Goal: Find specific page/section: Find specific page/section

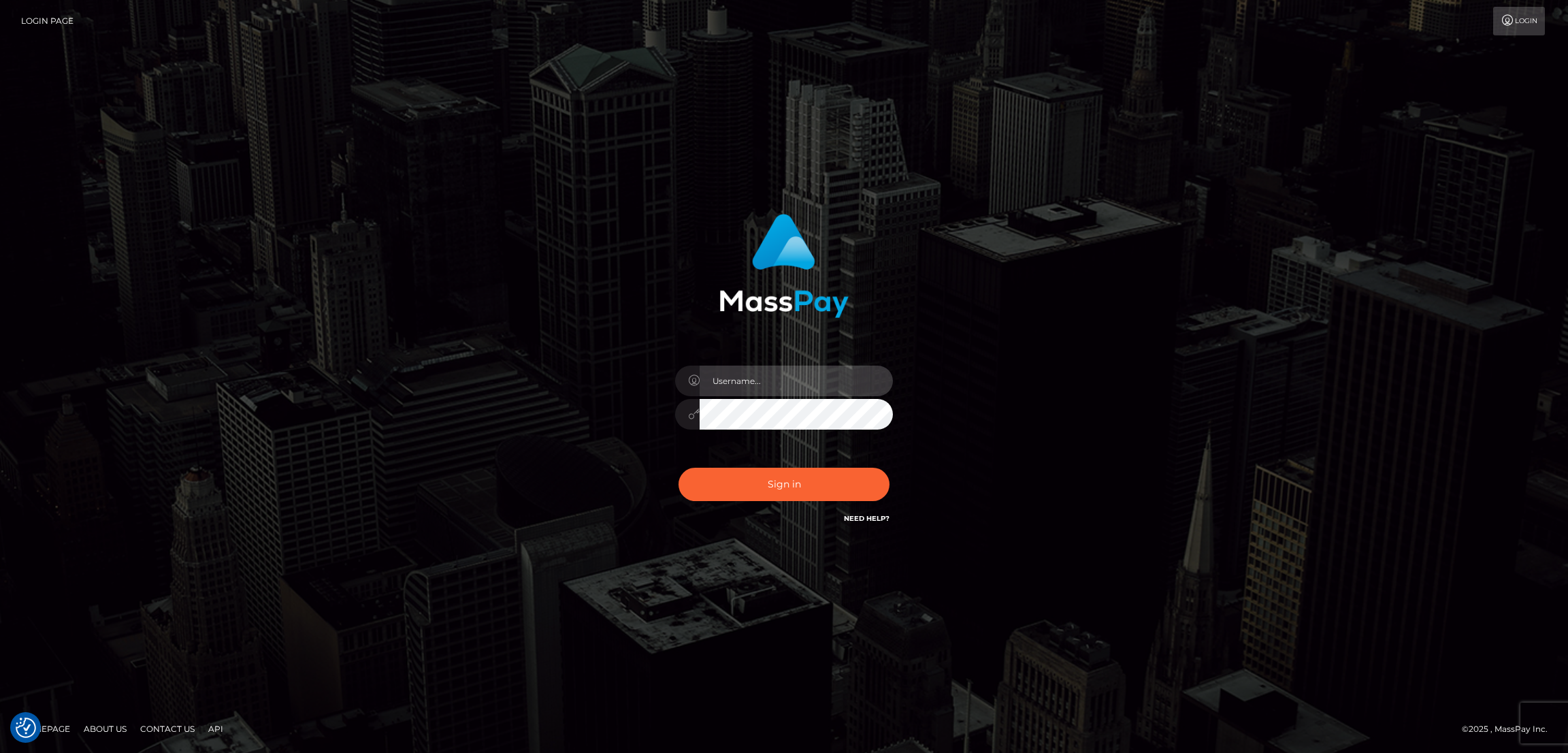
type input "nb.es"
click at [781, 490] on button "Sign in" at bounding box center [783, 484] width 211 height 34
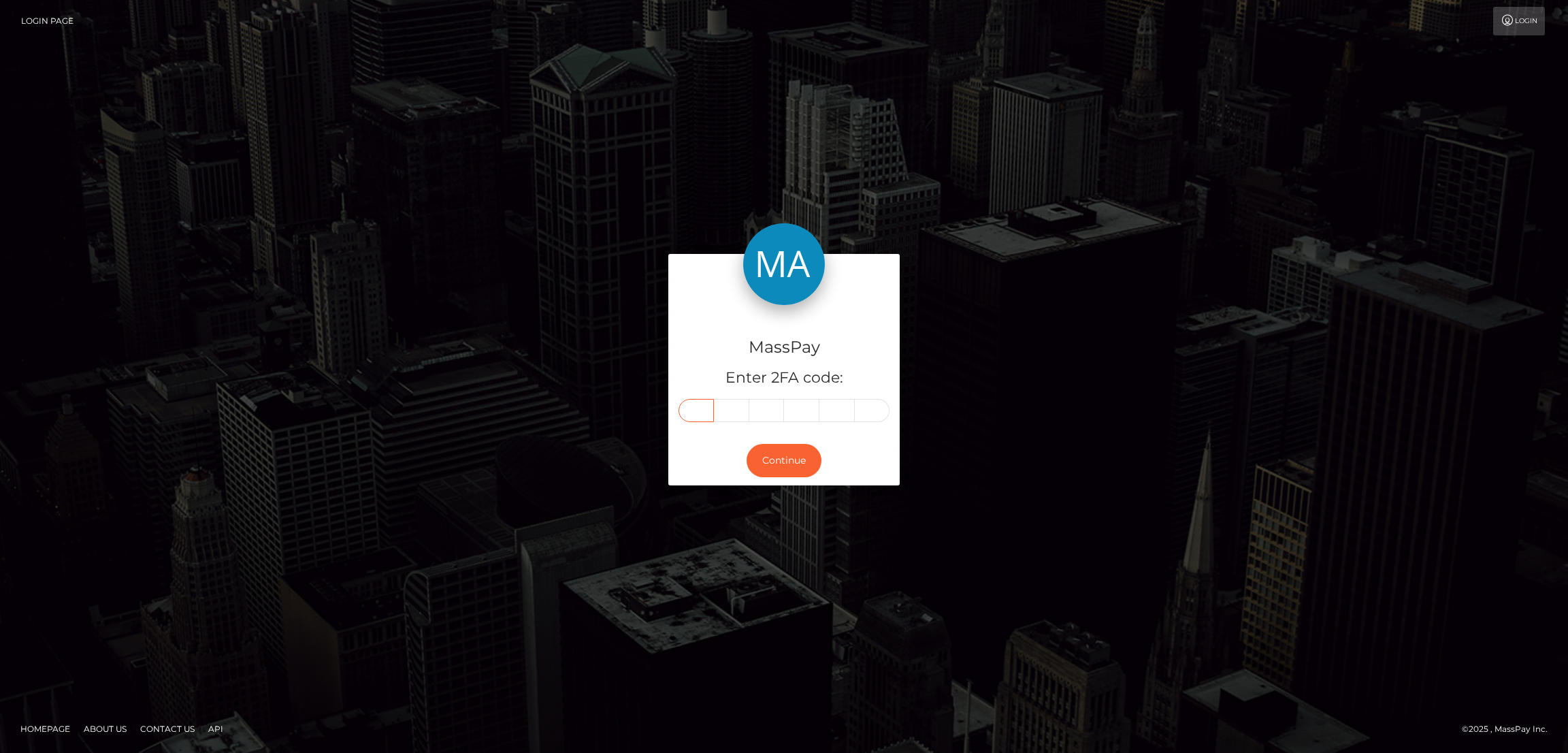
click at [697, 414] on input "text" at bounding box center [696, 409] width 36 height 23
paste input "3"
type input "3"
type input "6"
type input "4"
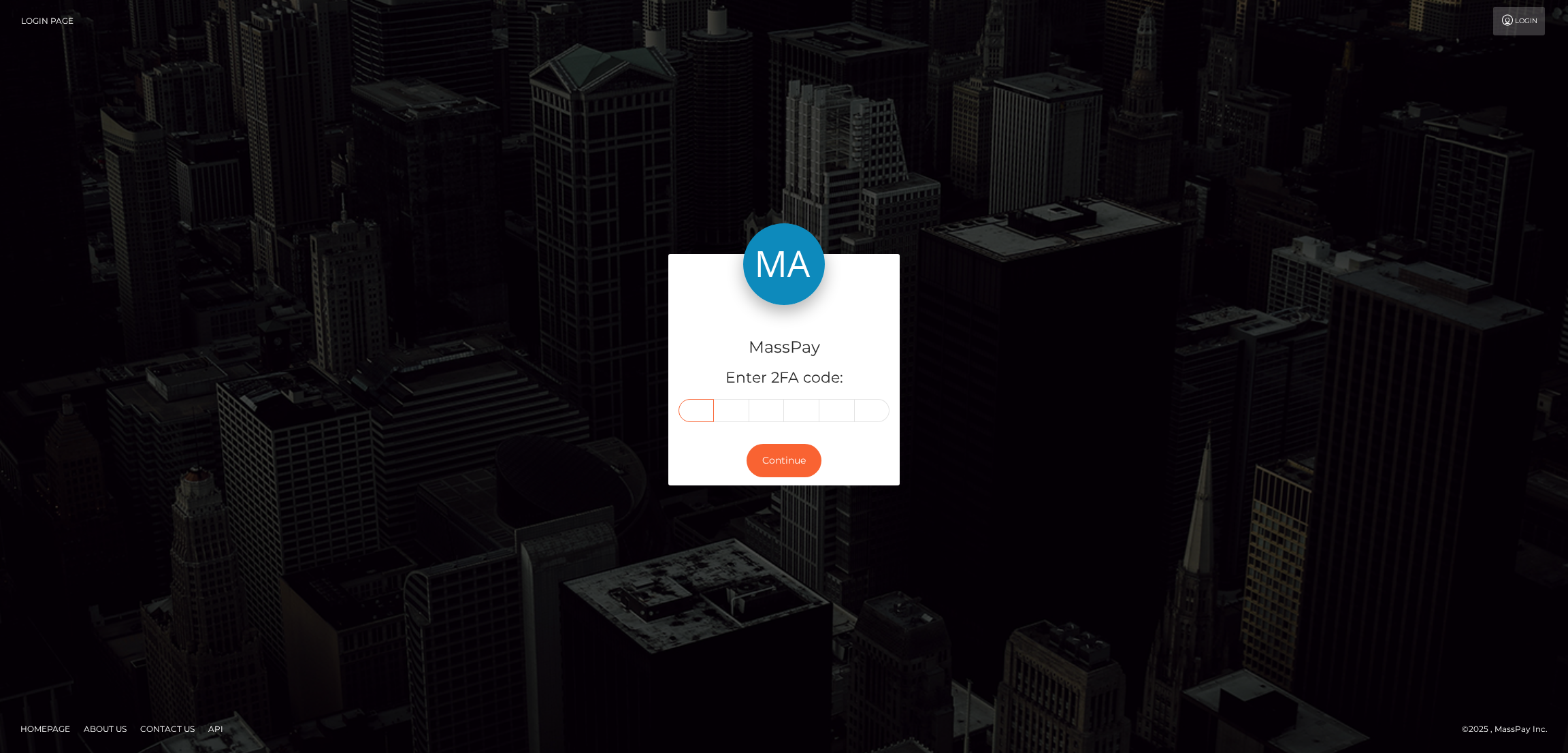
type input "4"
type input "5"
type input "9"
click at [783, 453] on button "Continue" at bounding box center [784, 460] width 75 height 34
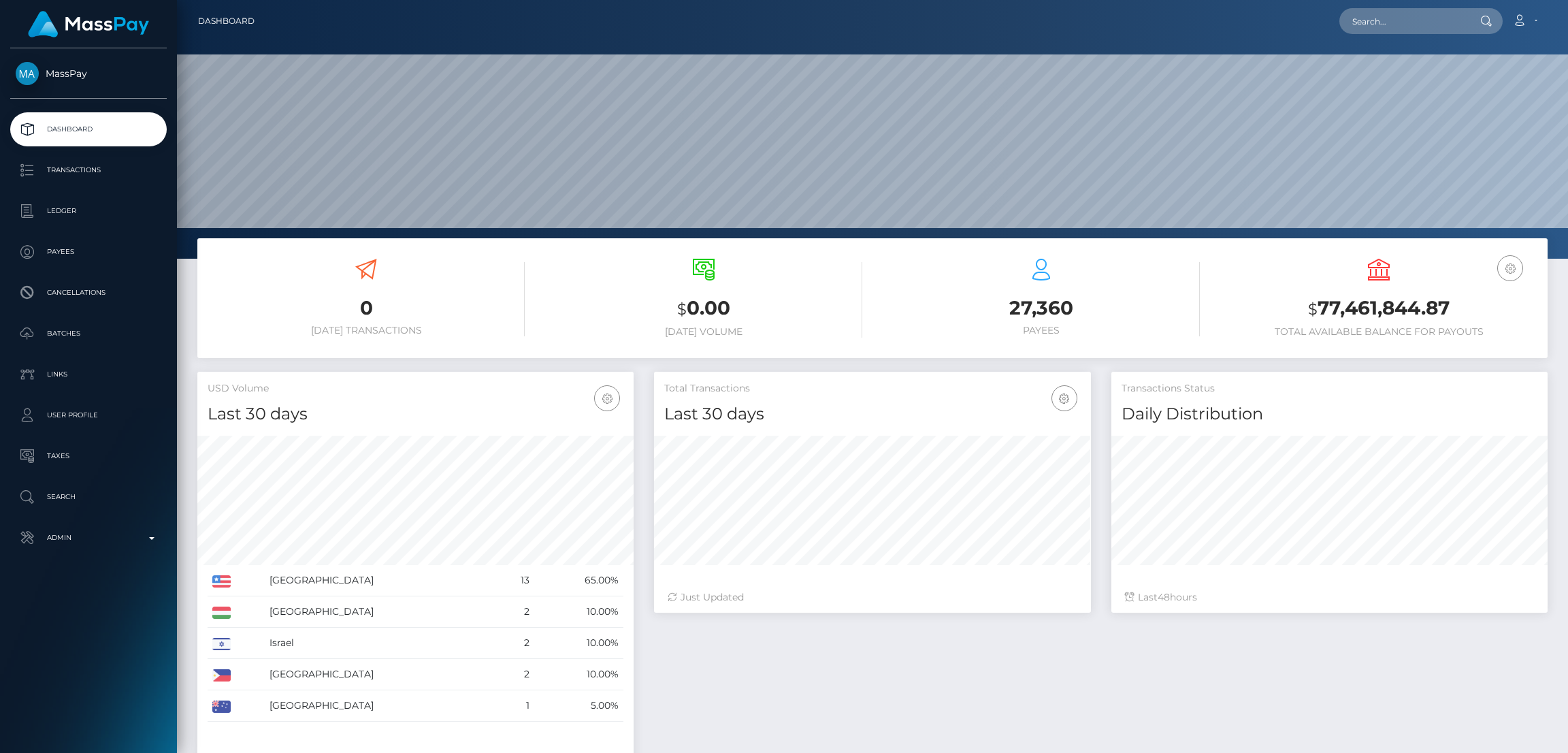
scroll to position [242, 437]
click at [1375, 26] on input "text" at bounding box center [1403, 21] width 128 height 26
paste input "sallystitches7@gmail.com"
click at [1418, 18] on input "sallystitches7@gmail.com" at bounding box center [1403, 21] width 128 height 26
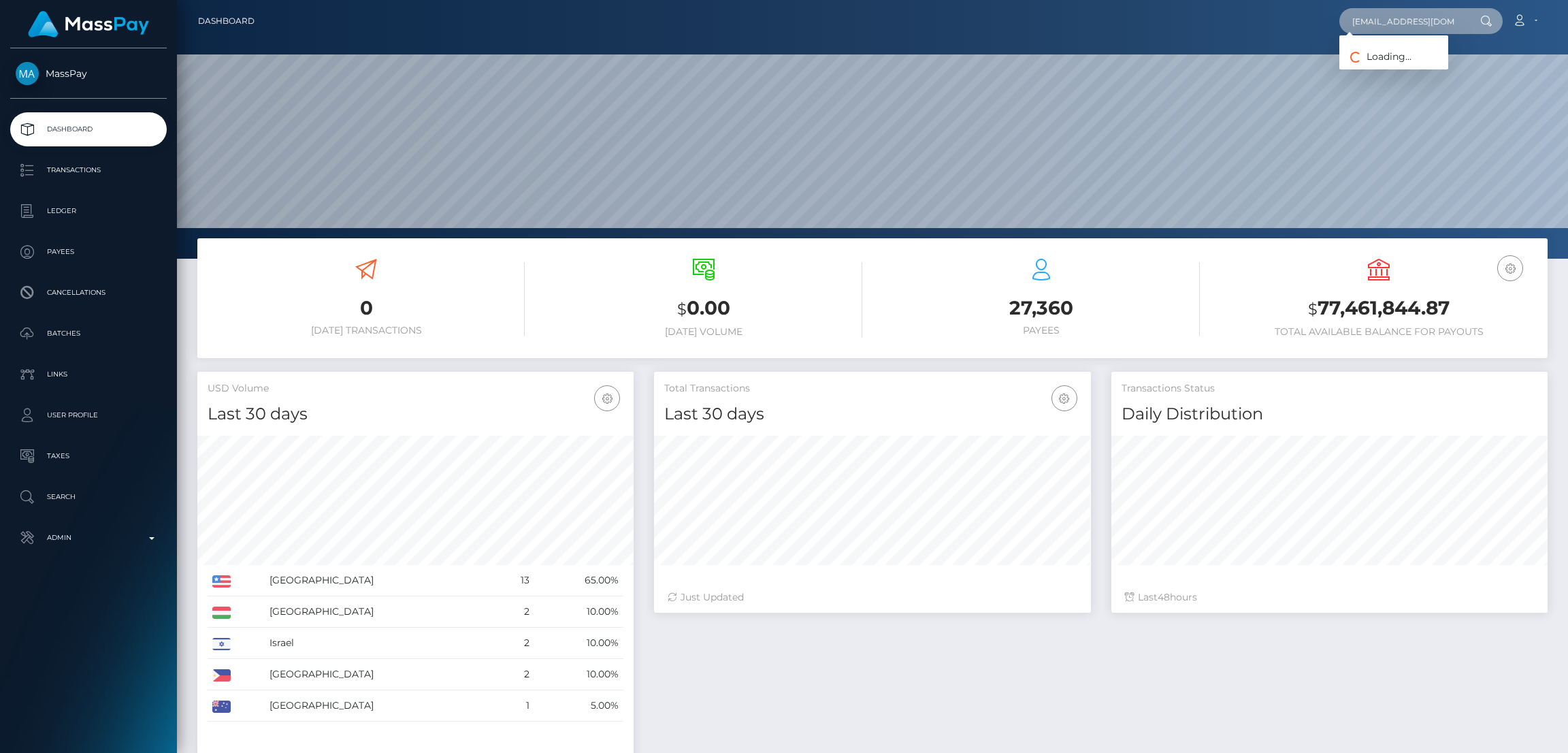
paste input "cgisharon@yahoo"
type input "cgisharon@yahoo.com"
click at [1389, 67] on link "Sharon Harrison" at bounding box center [1393, 70] width 108 height 26
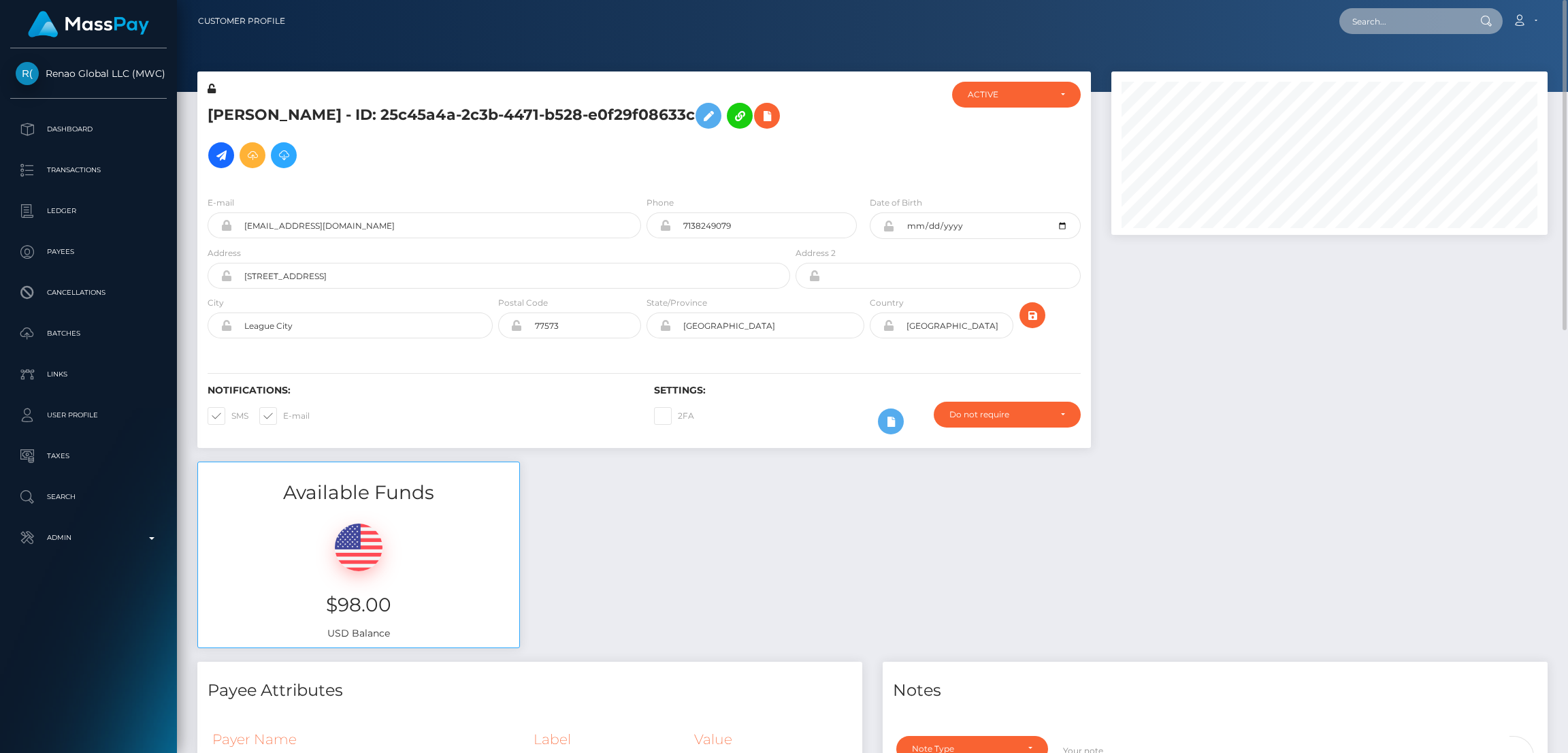
click at [1369, 24] on input "text" at bounding box center [1403, 21] width 128 height 26
paste input "bondagek1tt3n@gmail.com"
type input "bondagek1tt3n@gmail.com"
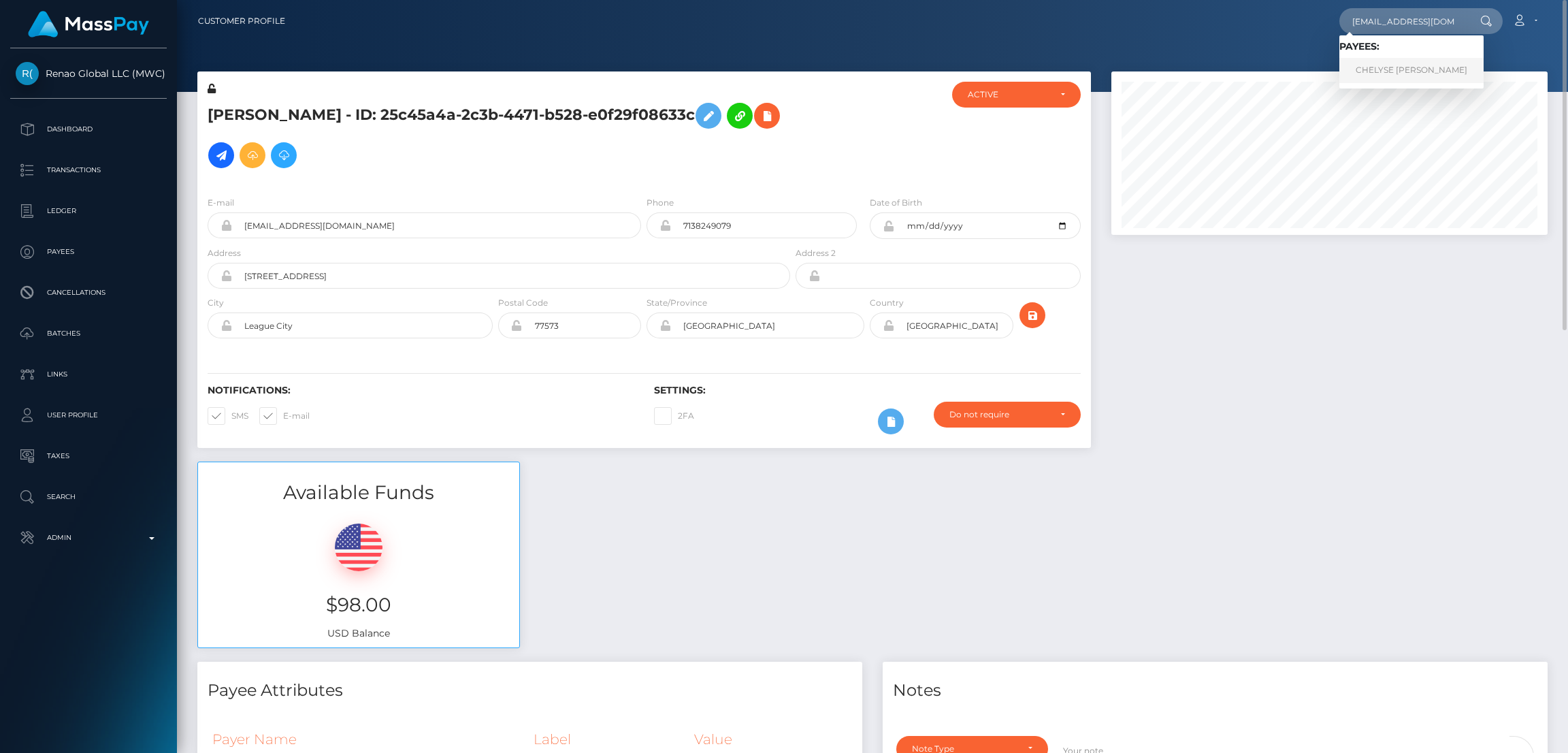
click at [1366, 73] on link "CHELYSE CATHERINE ROWLAND" at bounding box center [1411, 70] width 144 height 26
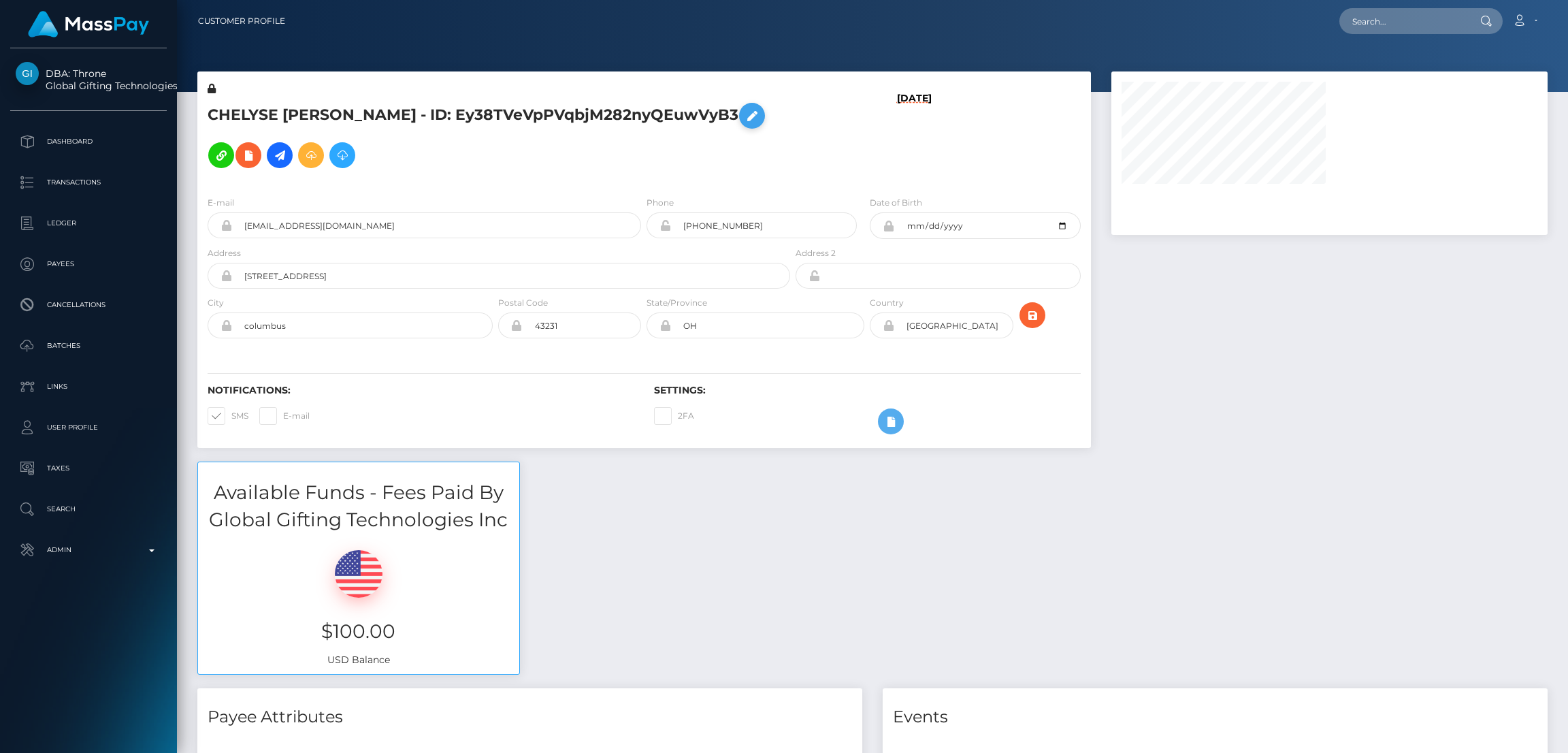
click at [744, 125] on icon at bounding box center [752, 116] width 16 height 17
click at [739, 129] on button at bounding box center [752, 116] width 26 height 26
click at [744, 125] on icon at bounding box center [752, 116] width 16 height 17
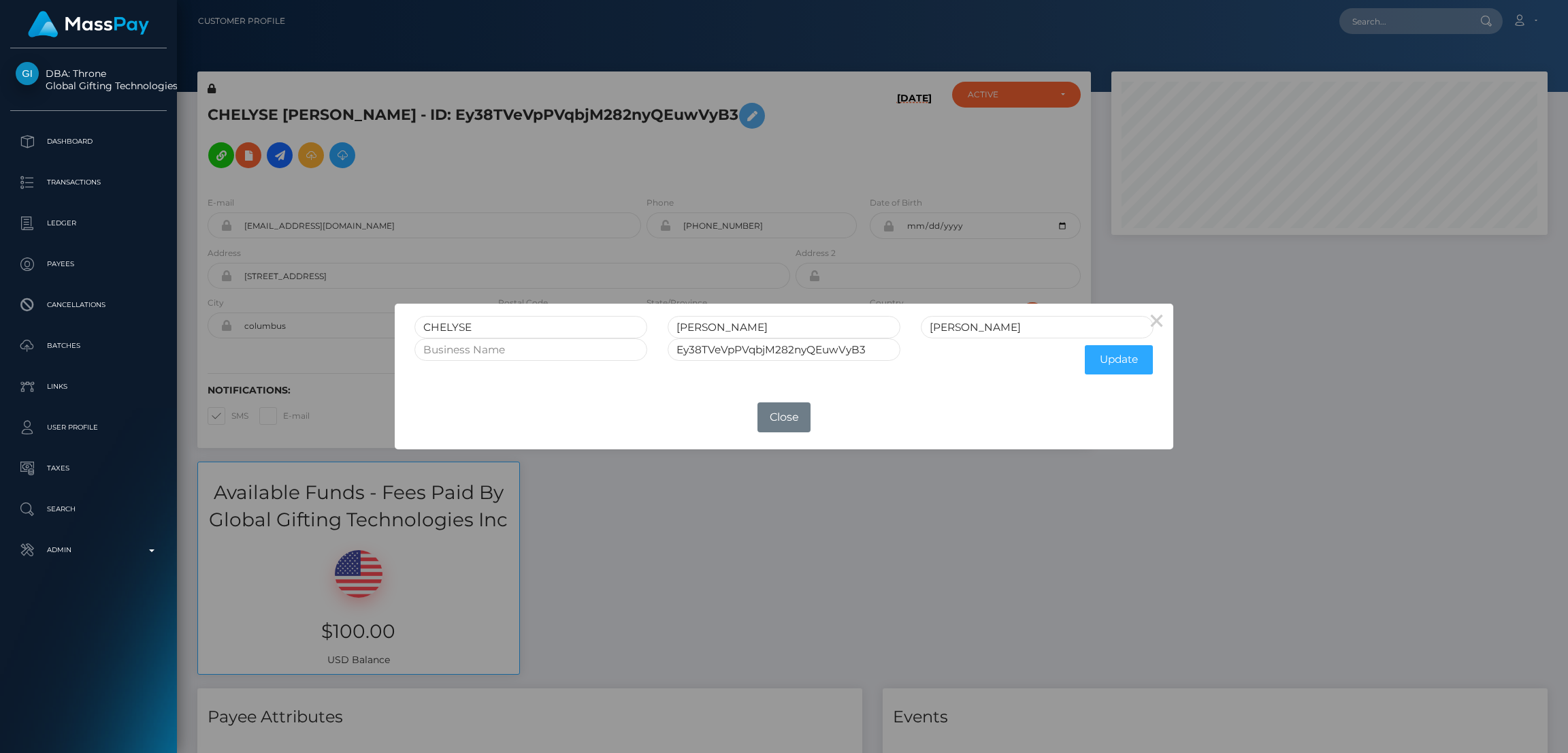
scroll to position [162, 437]
click at [458, 326] on input "CHELYSE" at bounding box center [531, 326] width 232 height 23
click at [788, 424] on button "Close" at bounding box center [784, 417] width 53 height 30
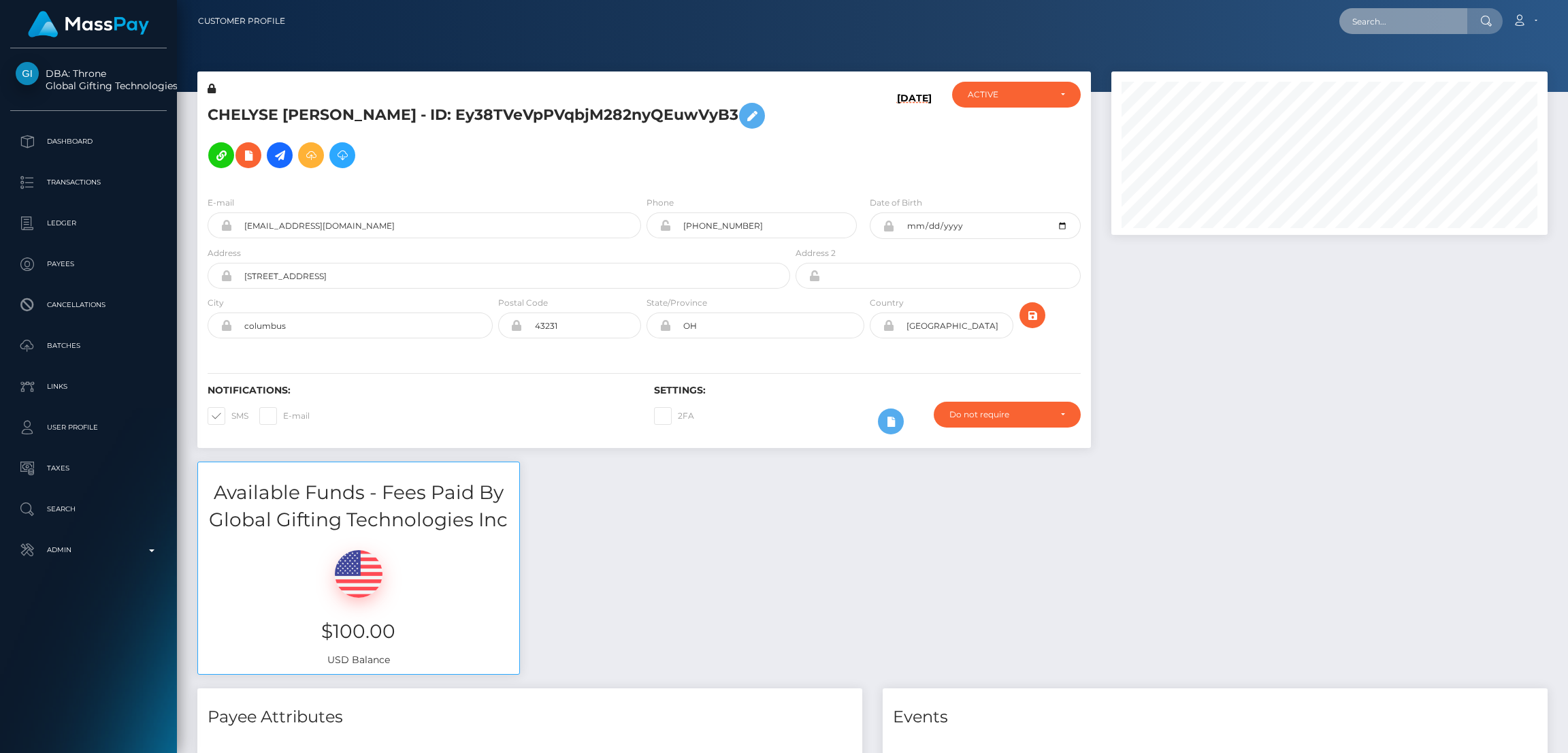
click at [1387, 33] on input "text" at bounding box center [1403, 21] width 128 height 26
paste input "[PERSON_NAME][EMAIL_ADDRESS][DOMAIN_NAME]"
type input "[PERSON_NAME][EMAIL_ADDRESS][DOMAIN_NAME]"
click at [1373, 67] on link "Martina KÃ¶nig" at bounding box center [1400, 70] width 122 height 26
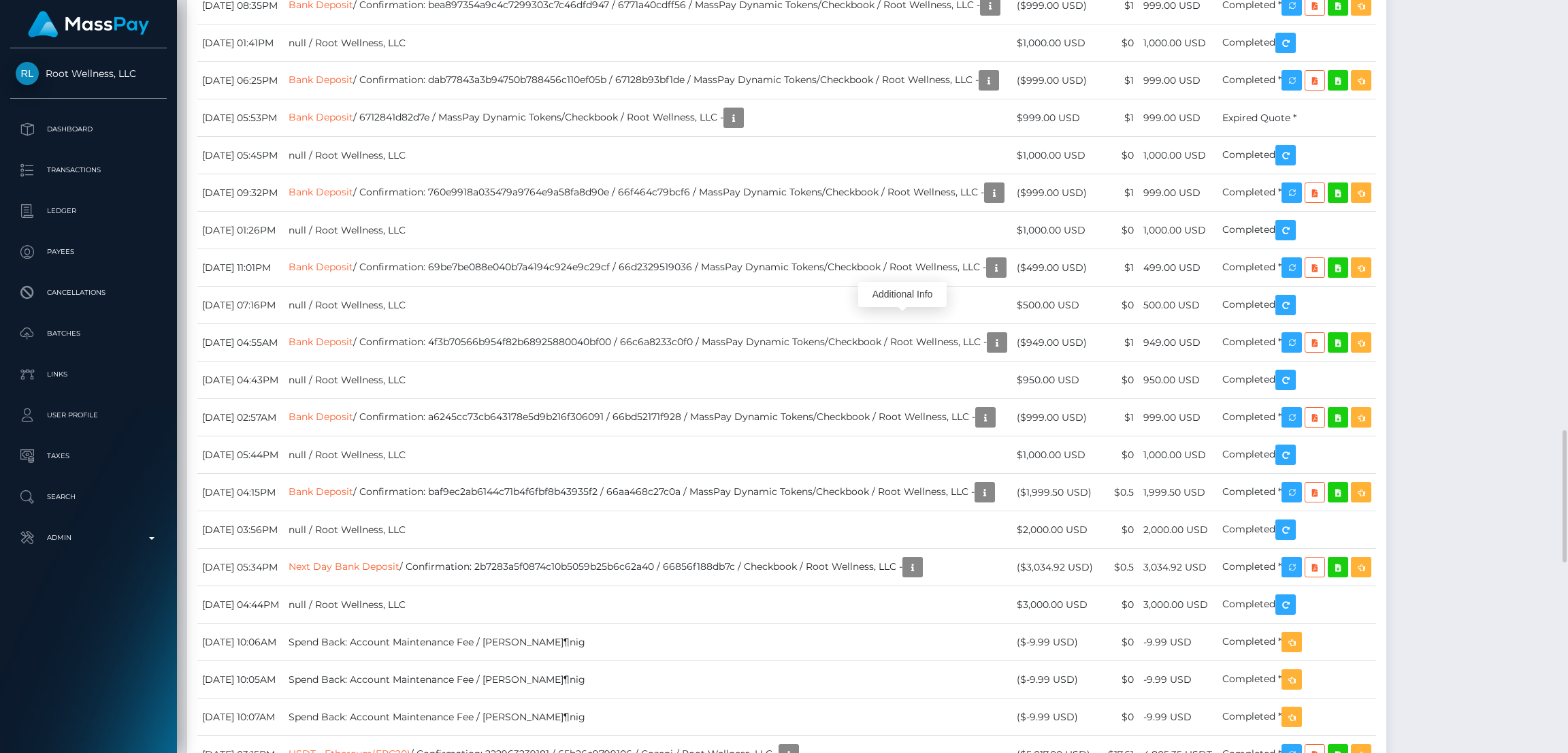
scroll to position [162, 437]
click at [910, 300] on div "Additional Info" at bounding box center [902, 294] width 88 height 26
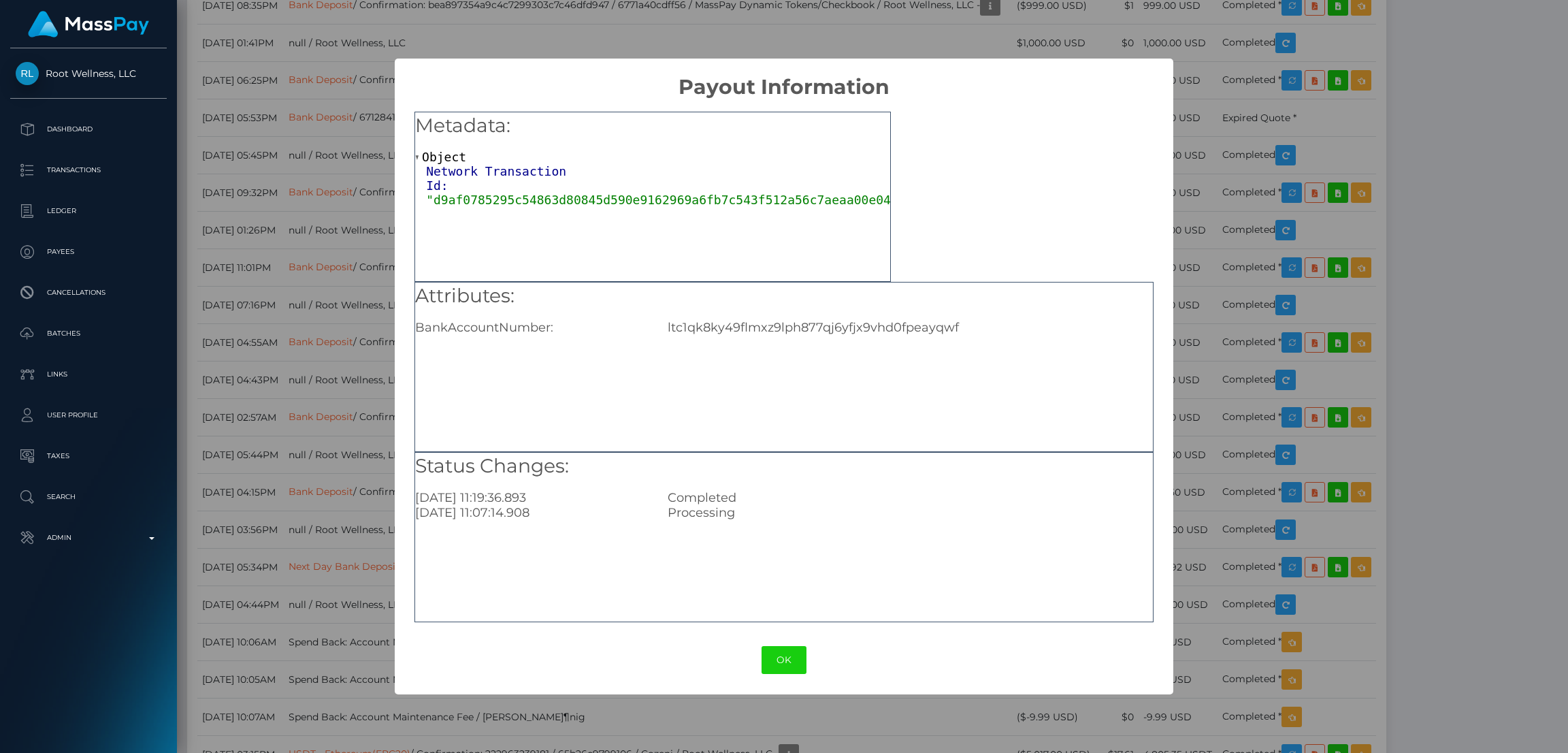
click at [944, 226] on div "Metadata: Object Network Transaction Id: "d9af0785295c54863d80845d590e9162969a6…" at bounding box center [783, 362] width 778 height 526
click at [1200, 224] on div "× Payout Information Metadata: Object Network Transaction Id: "d9af0785295c5486…" at bounding box center [784, 376] width 1568 height 753
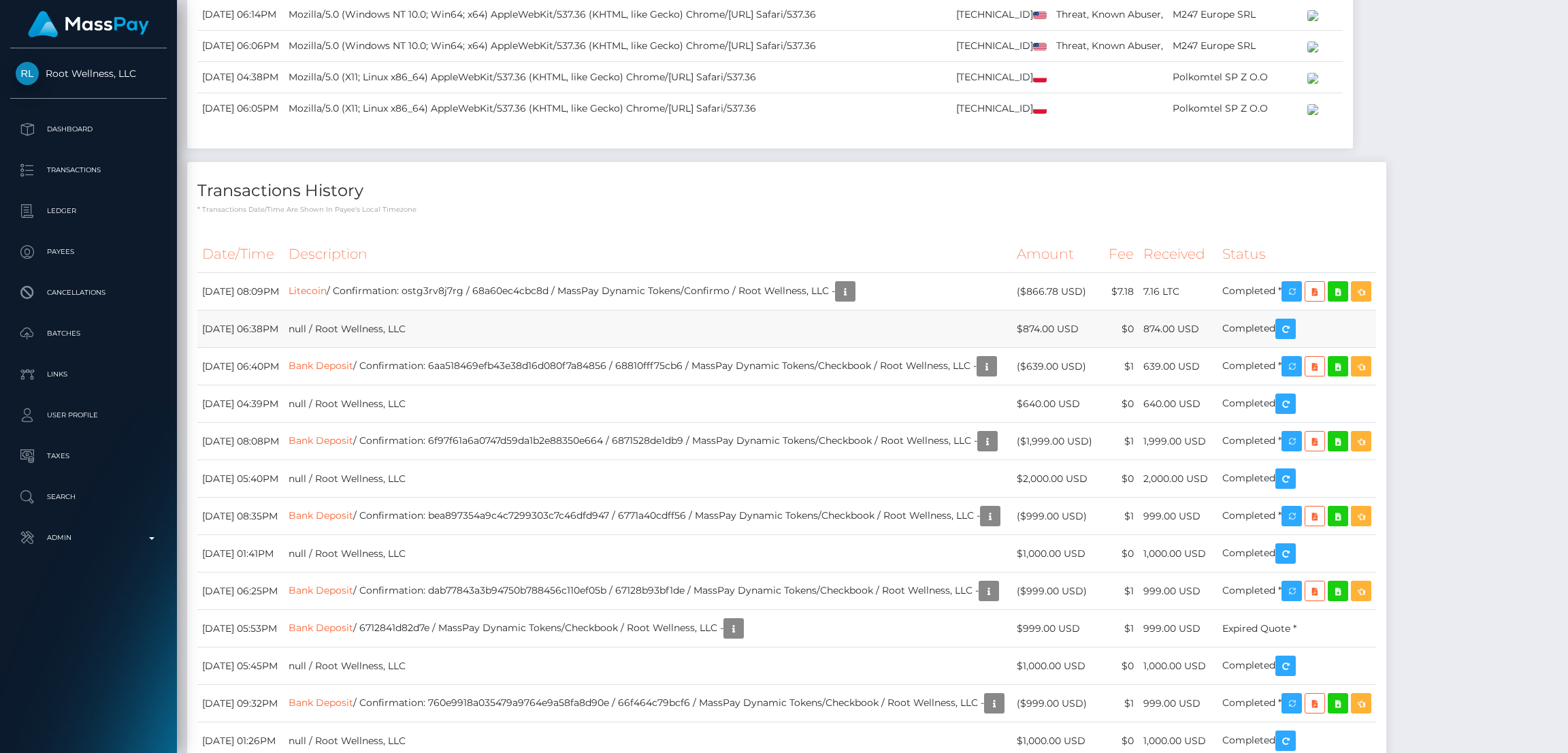
scroll to position [2450, 0]
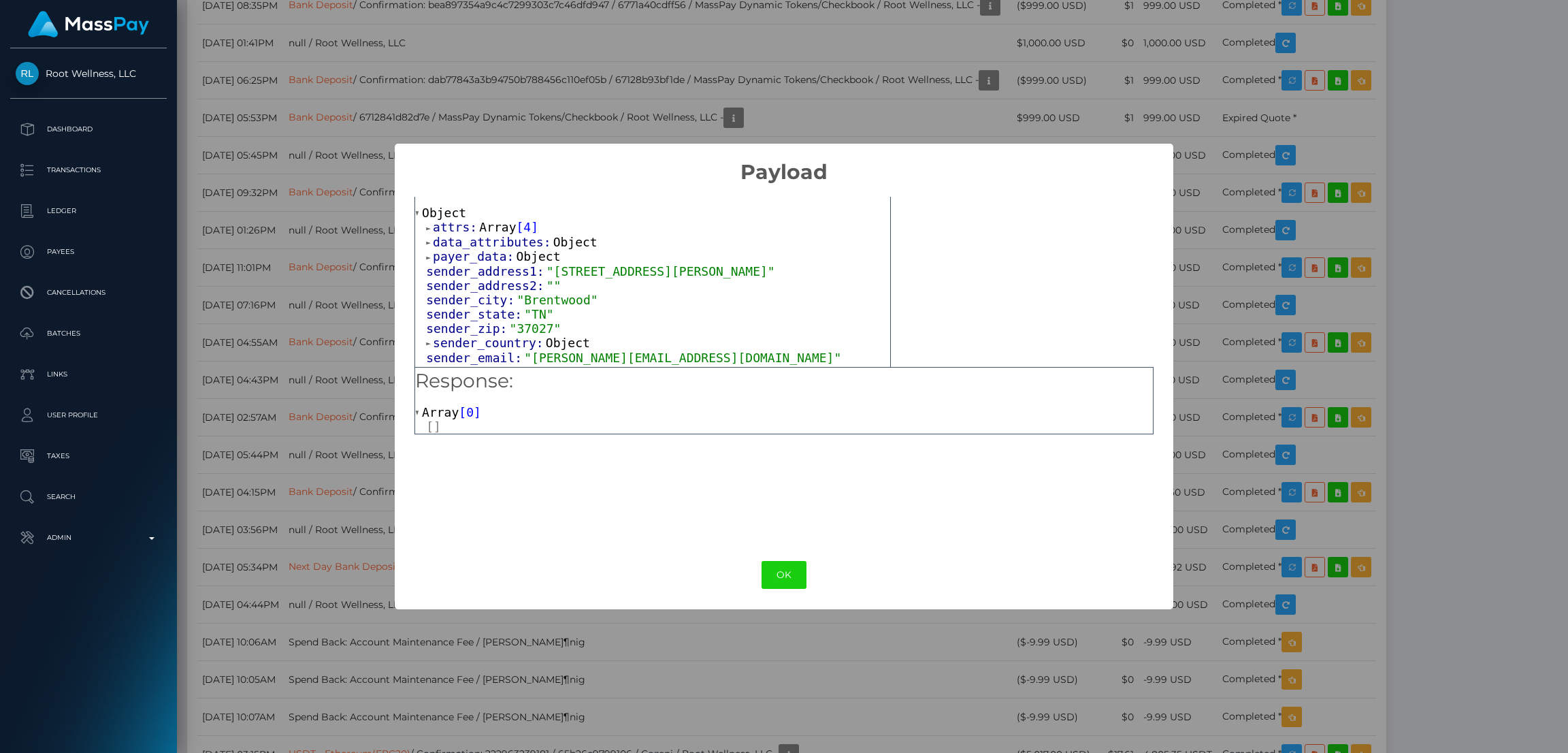
scroll to position [0, 0]
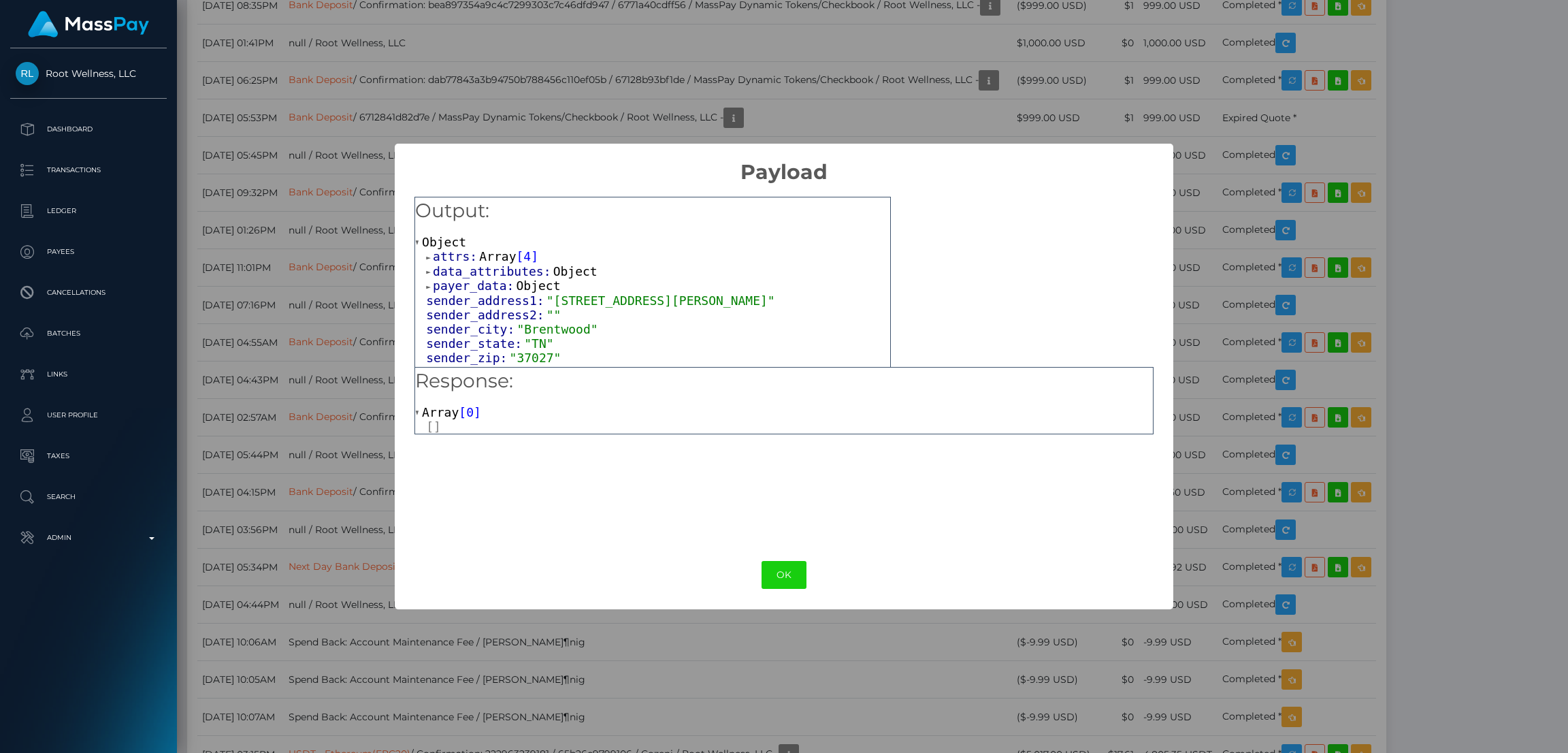
click at [554, 270] on span "Object" at bounding box center [575, 272] width 45 height 15
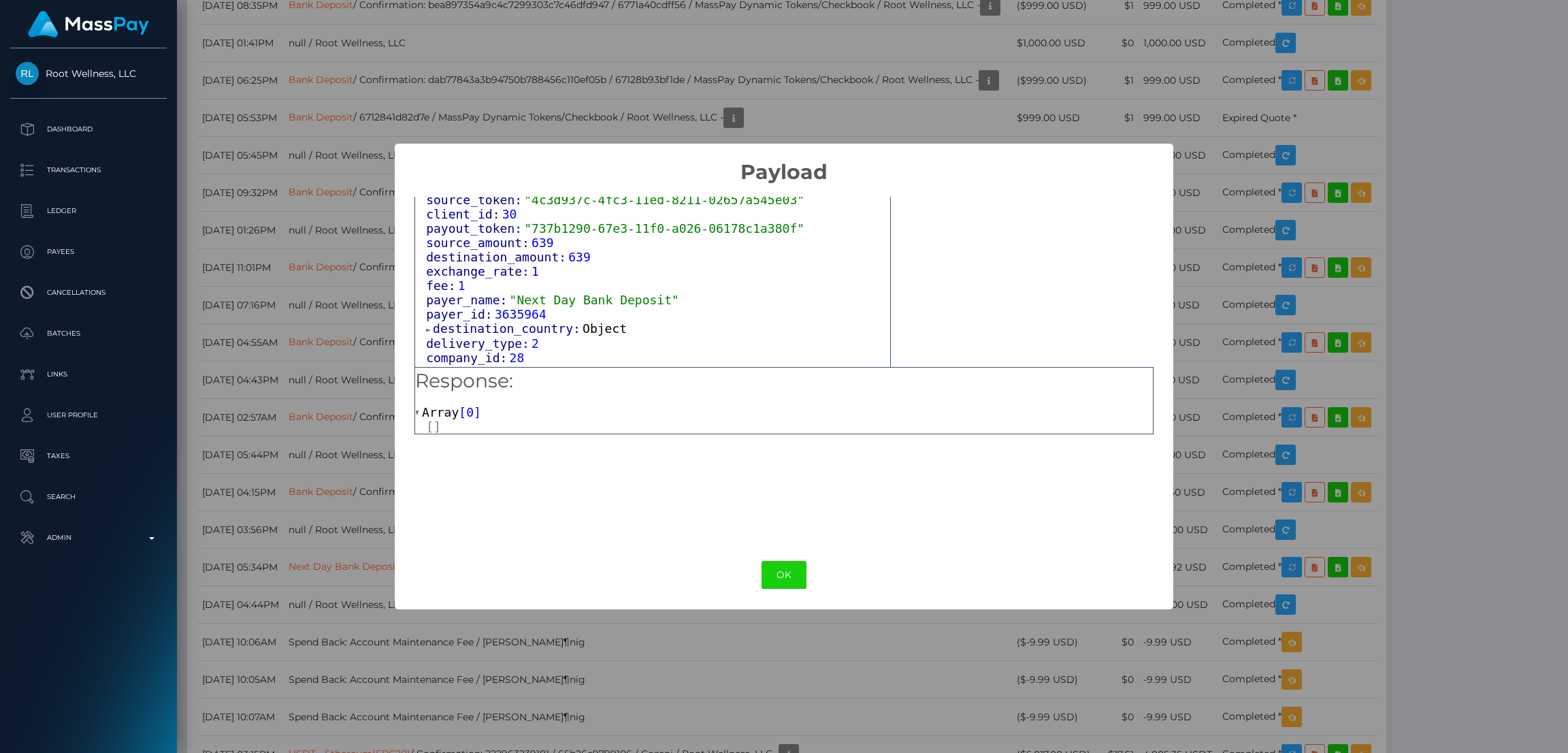
scroll to position [715, 0]
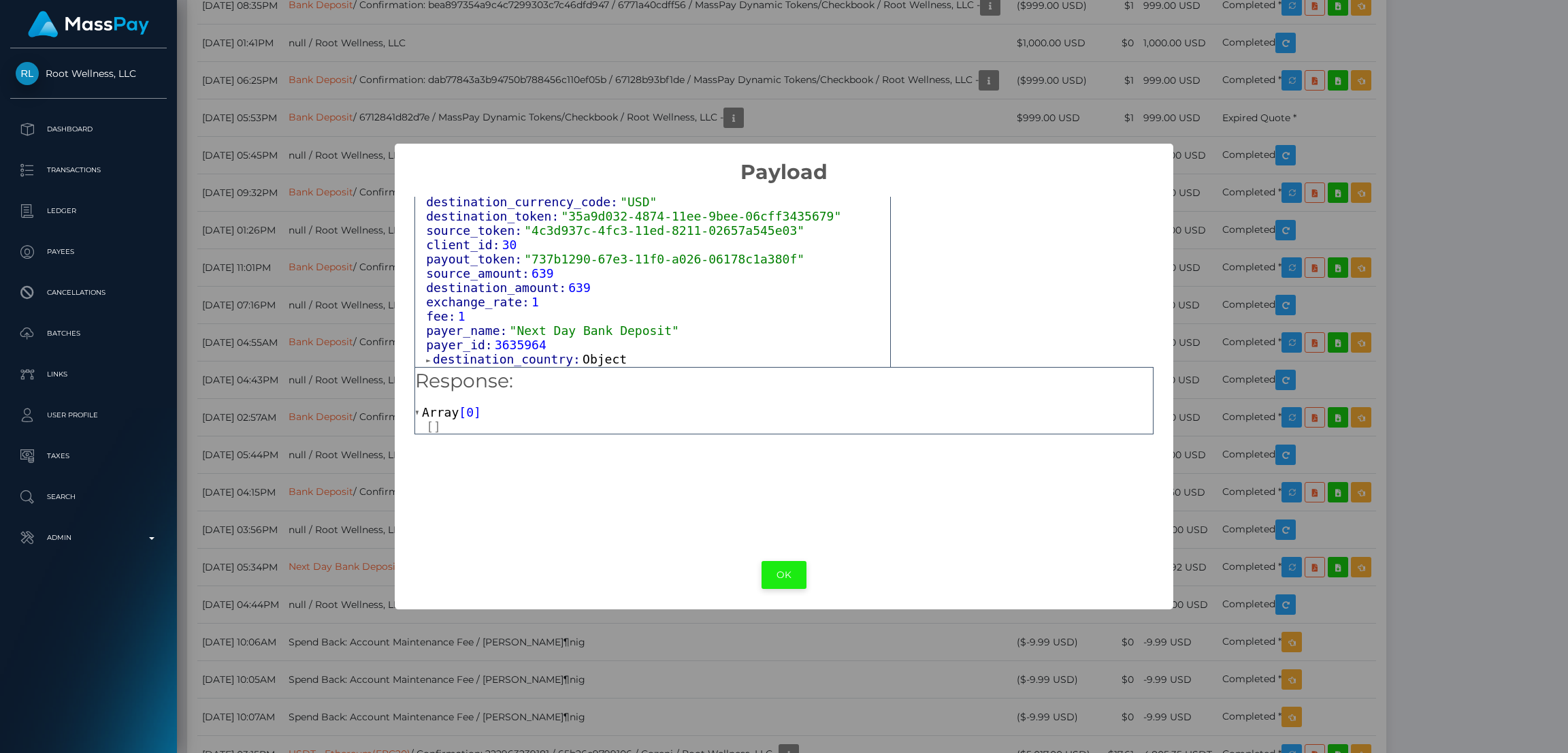
click at [786, 573] on button "OK" at bounding box center [783, 574] width 45 height 28
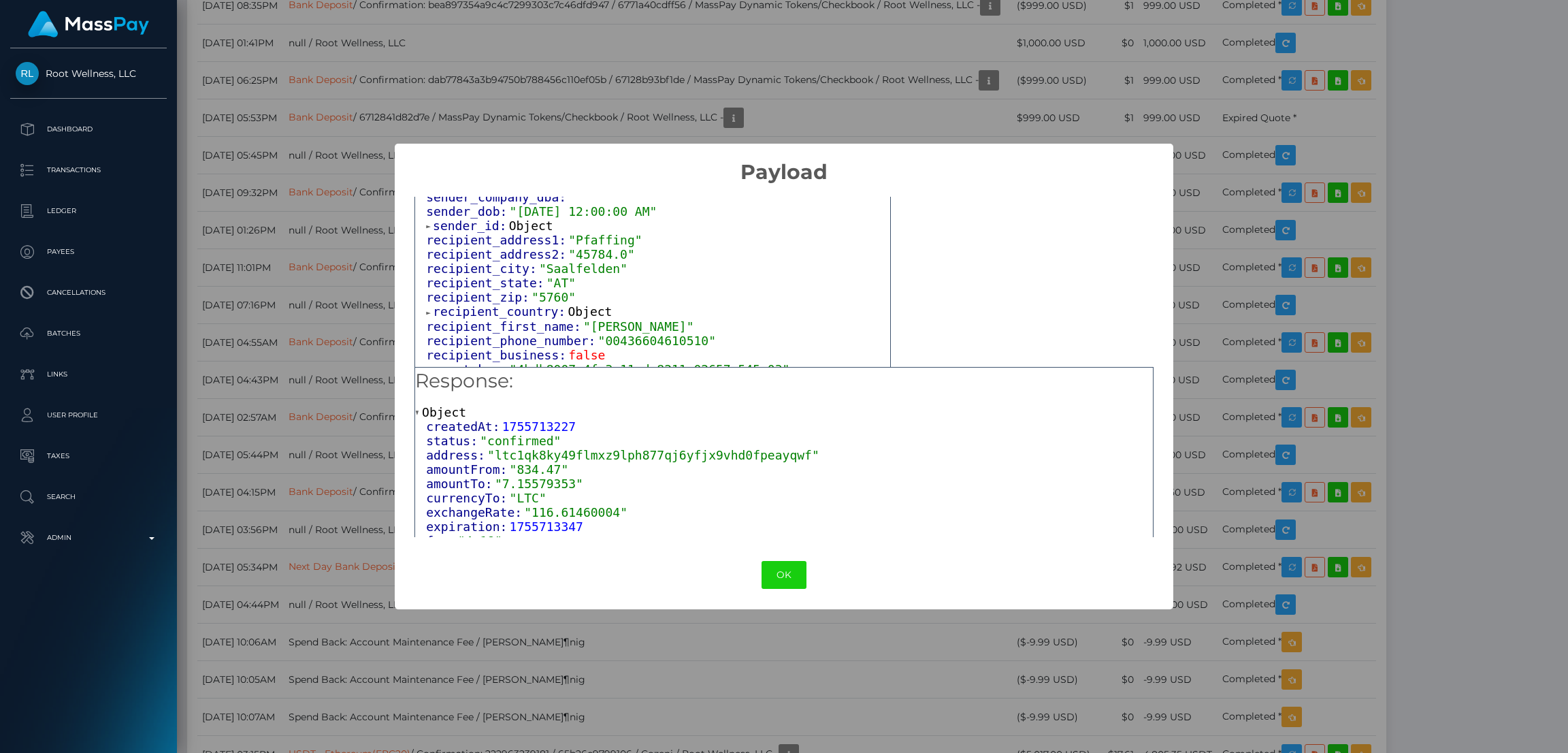
scroll to position [305, 0]
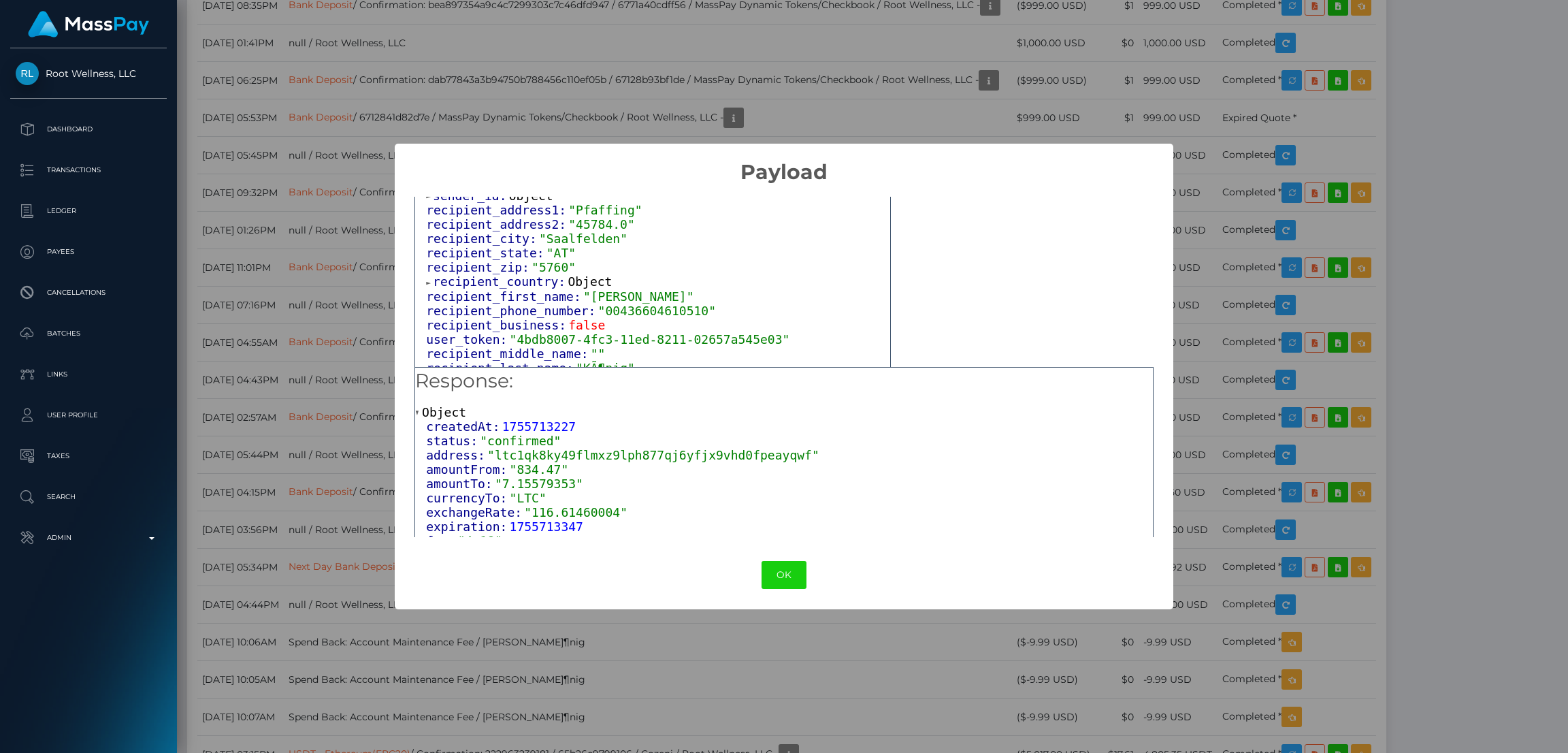
click at [579, 289] on span "Object" at bounding box center [590, 282] width 45 height 15
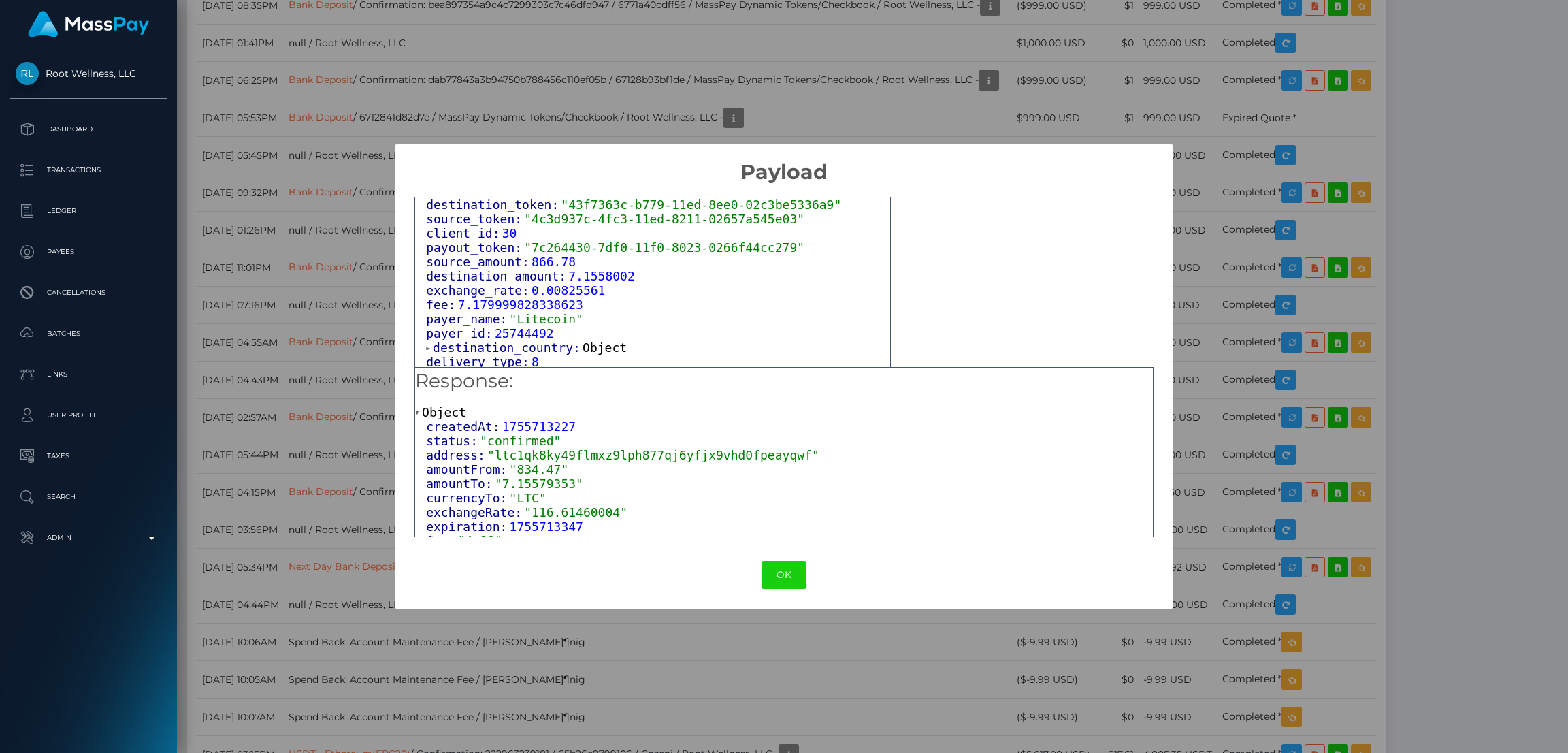
scroll to position [715, 0]
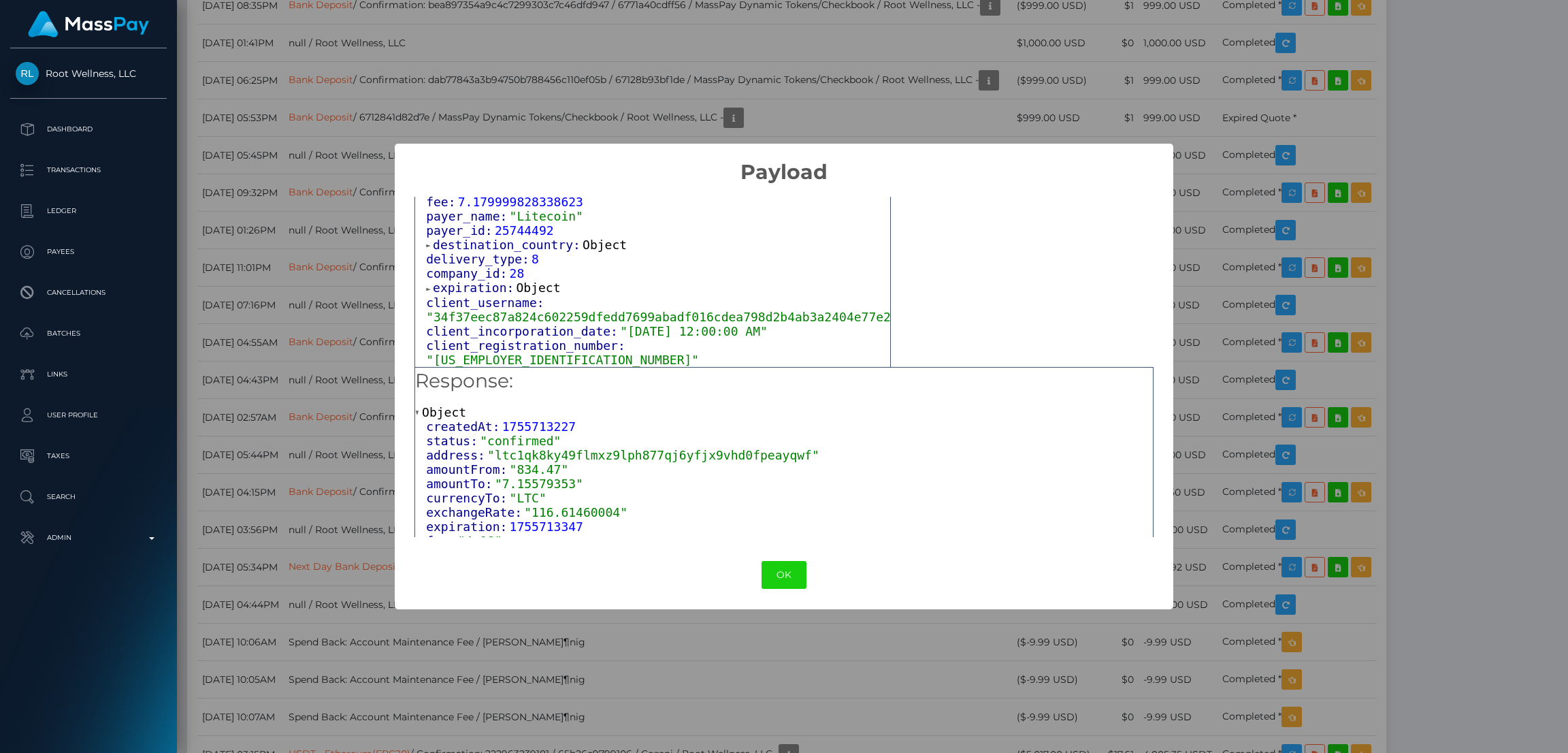
click at [584, 252] on span "Object" at bounding box center [604, 245] width 45 height 15
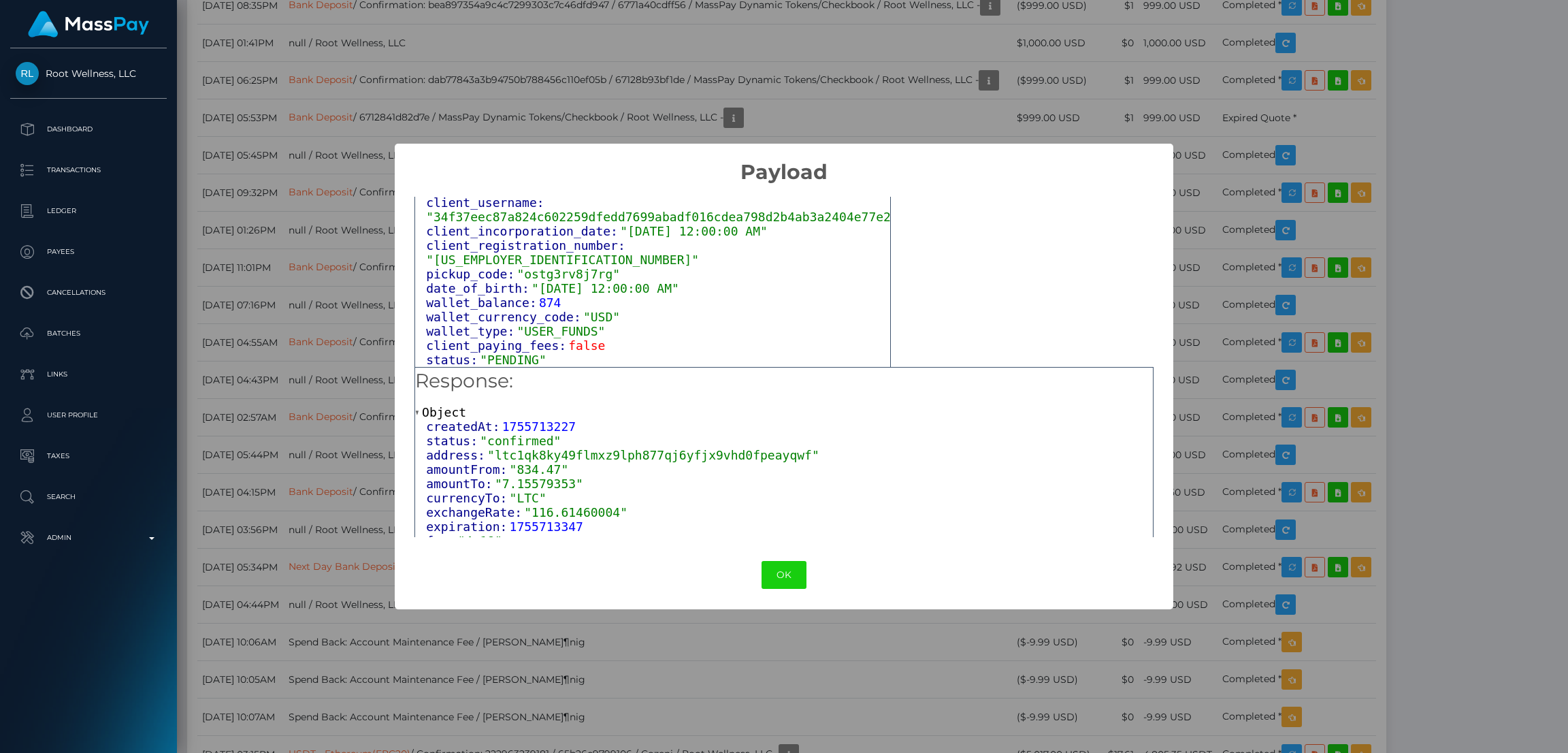
scroll to position [769, 0]
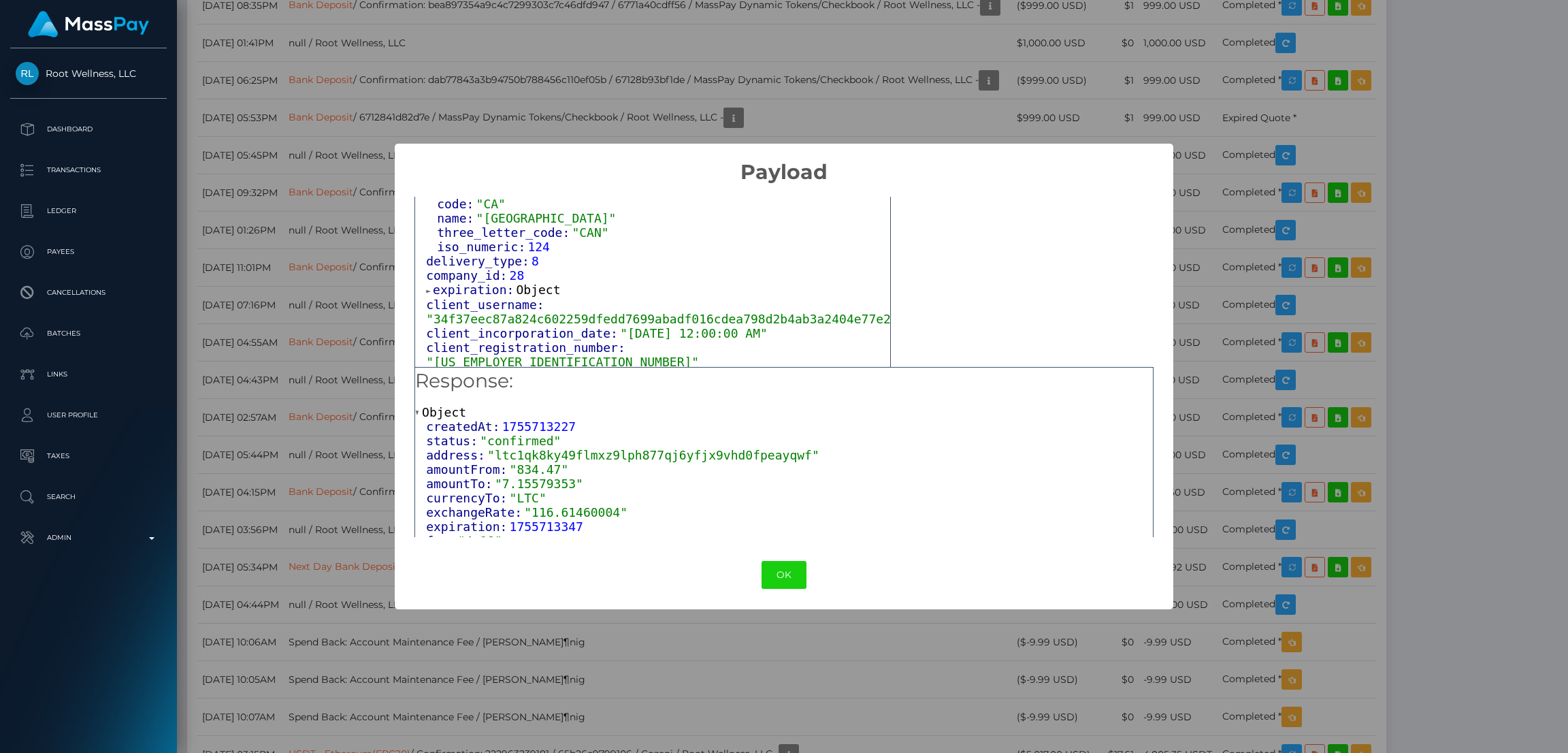
click at [342, 275] on div "× Payload Output: Object attrs: Array [ 1 ] data_attributes: Object payer_data:…" at bounding box center [784, 376] width 1568 height 753
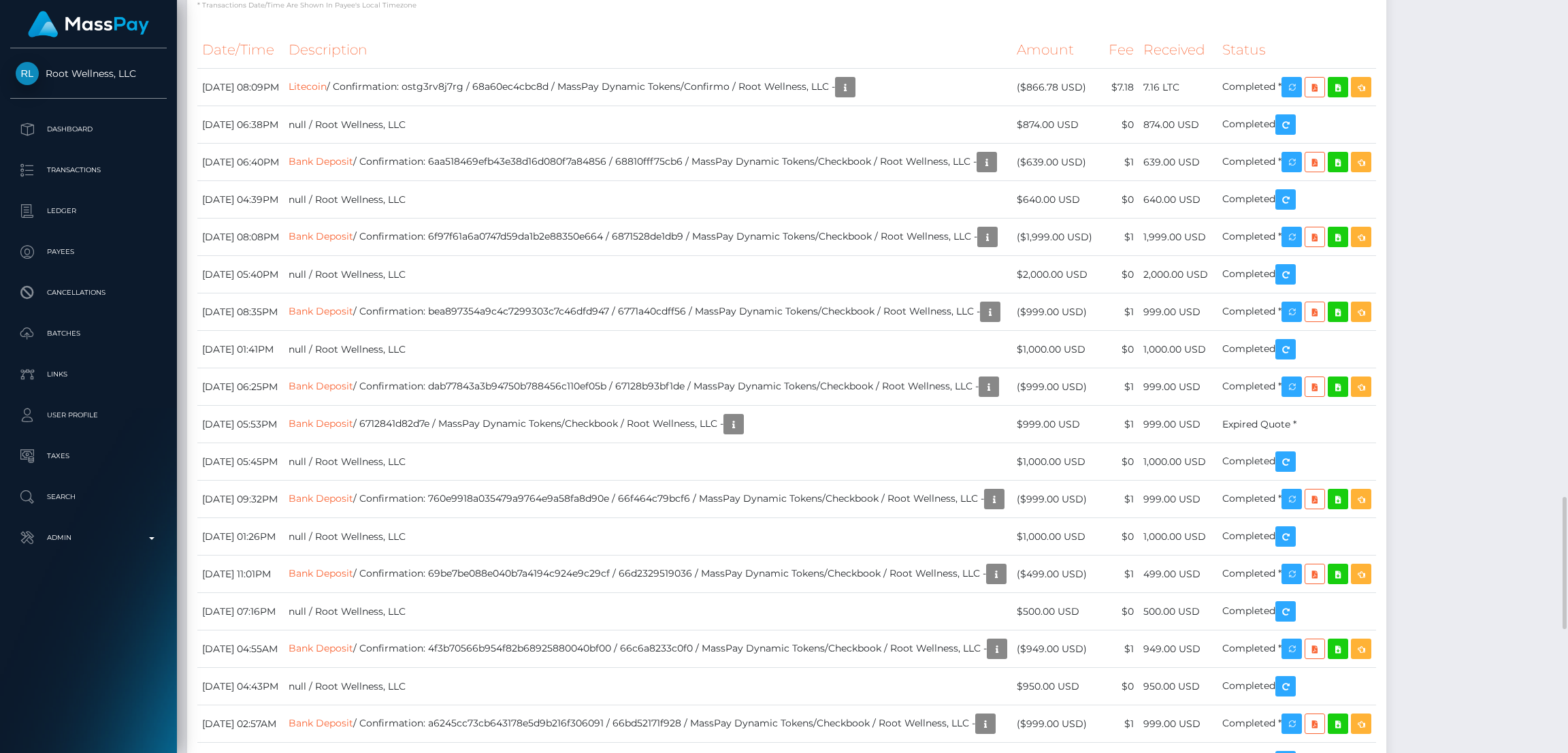
scroll to position [2245, 0]
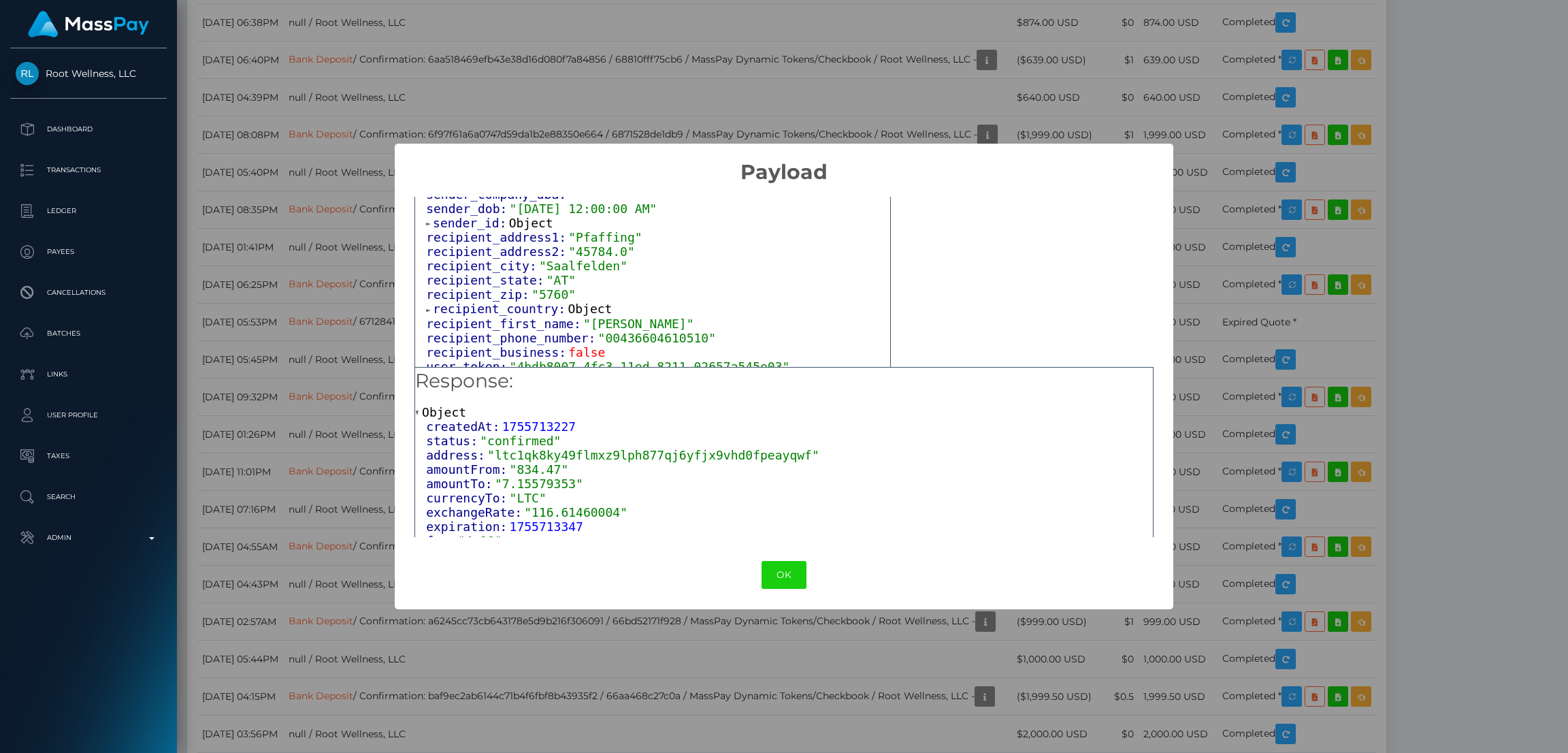
scroll to position [305, 0]
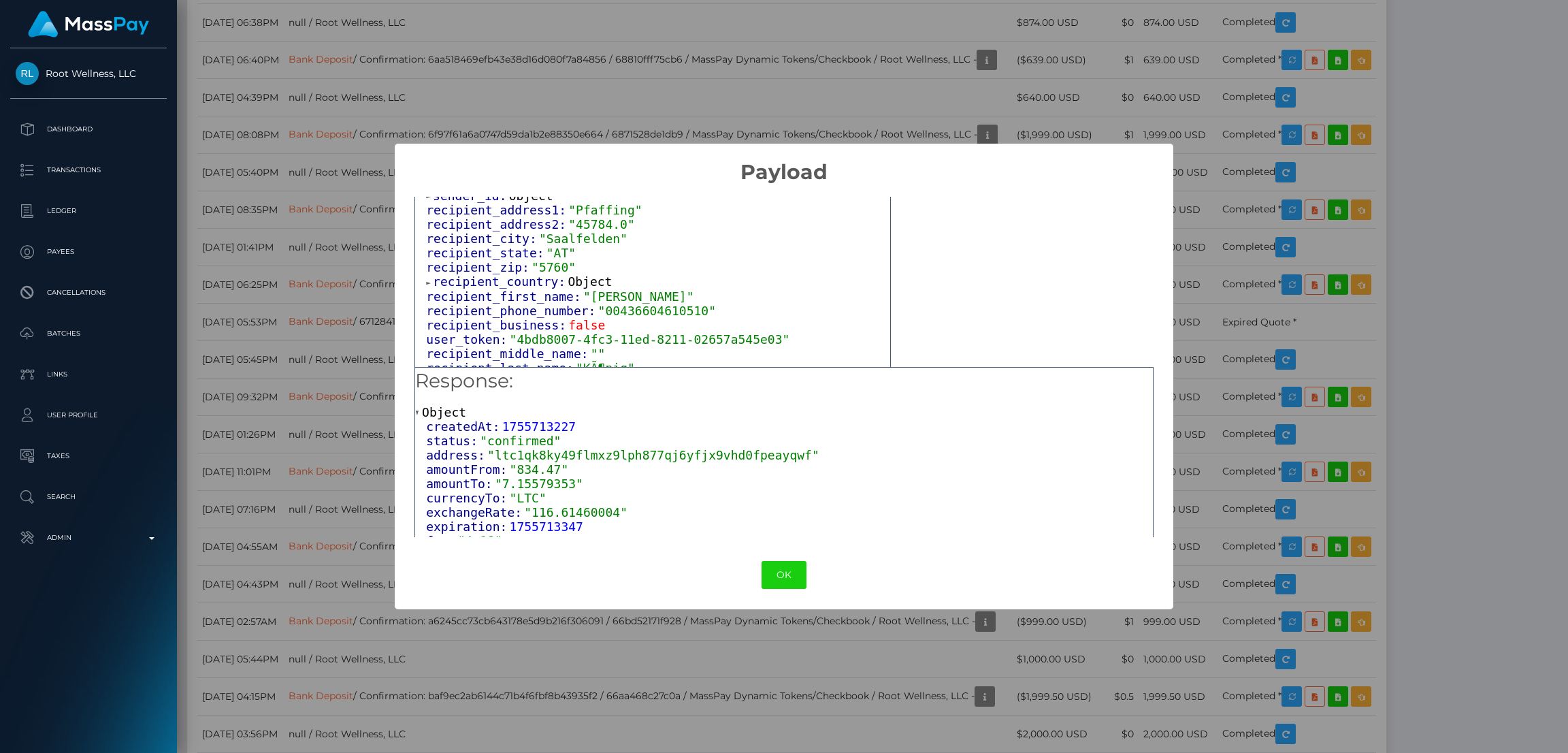
click at [568, 289] on span "Object" at bounding box center [590, 282] width 45 height 15
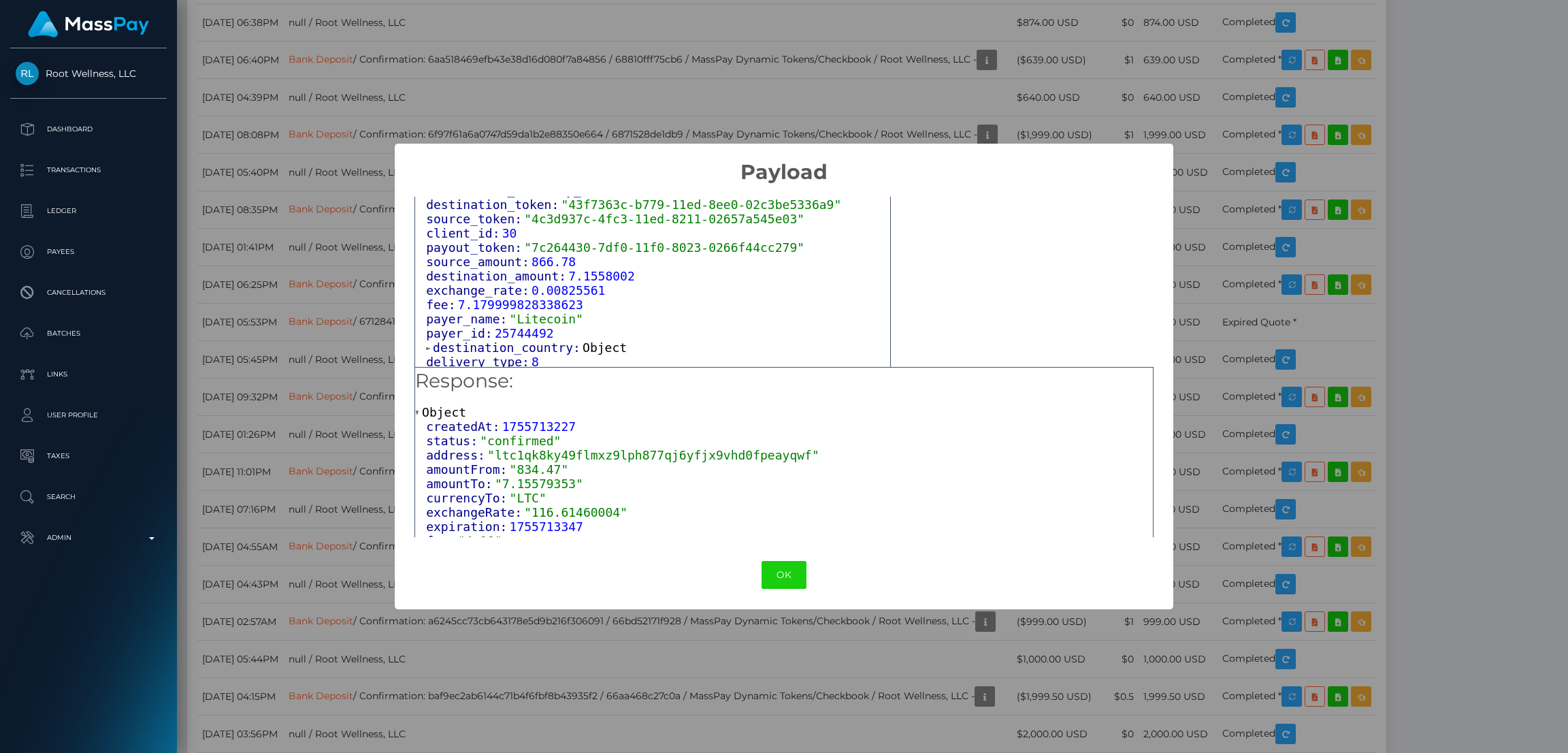
scroll to position [715, 0]
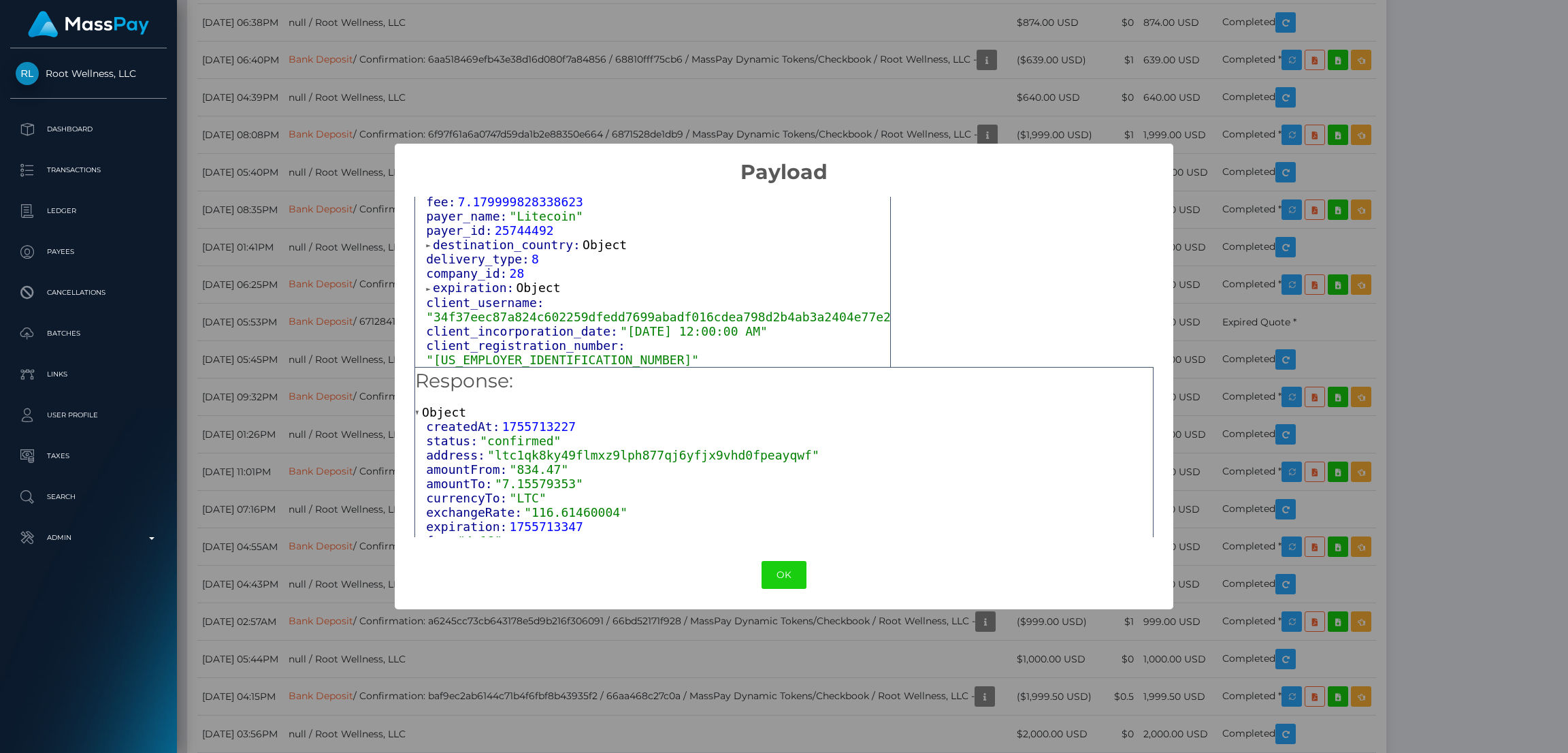
click at [586, 252] on span "Object" at bounding box center [604, 245] width 45 height 15
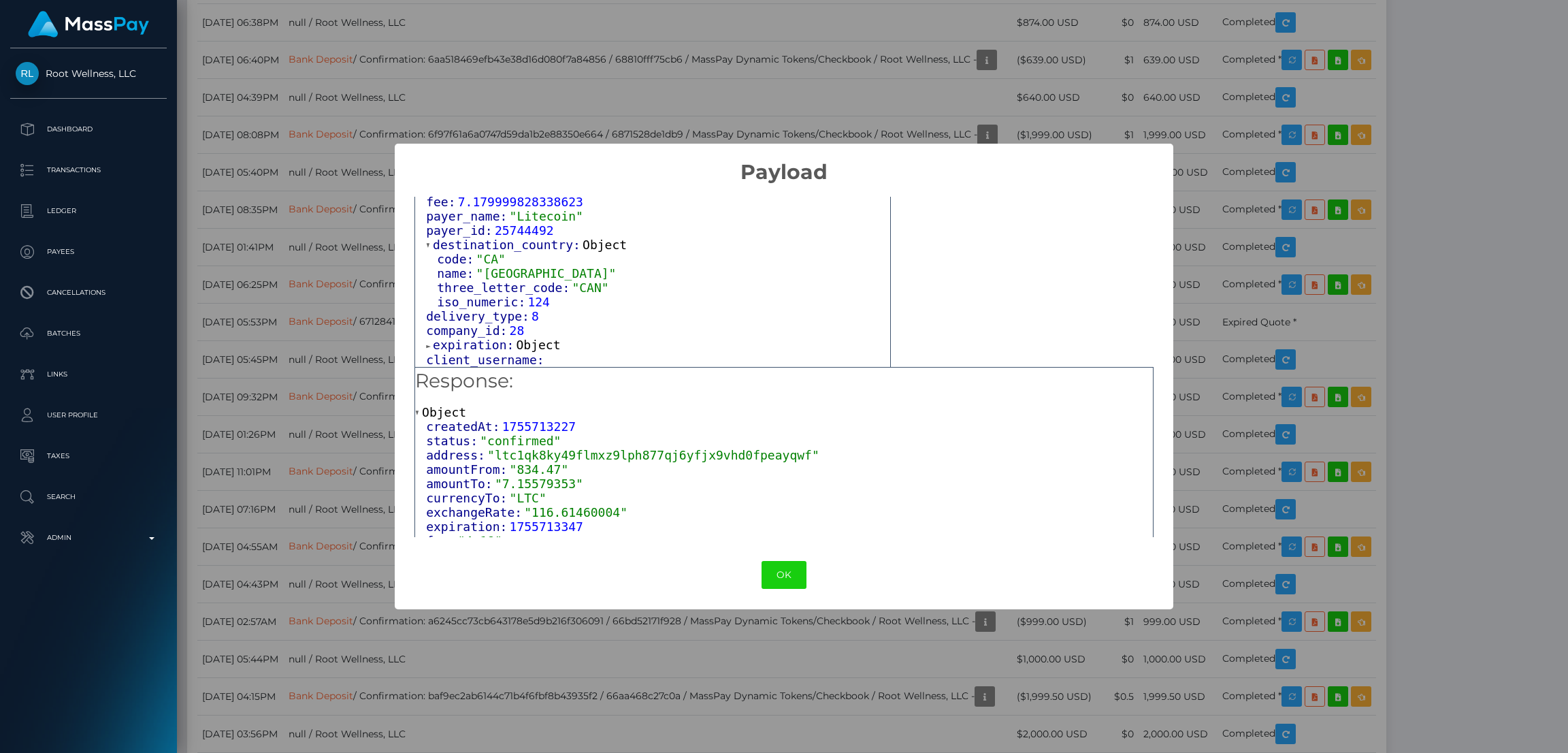
click at [586, 252] on span "Object" at bounding box center [604, 245] width 45 height 15
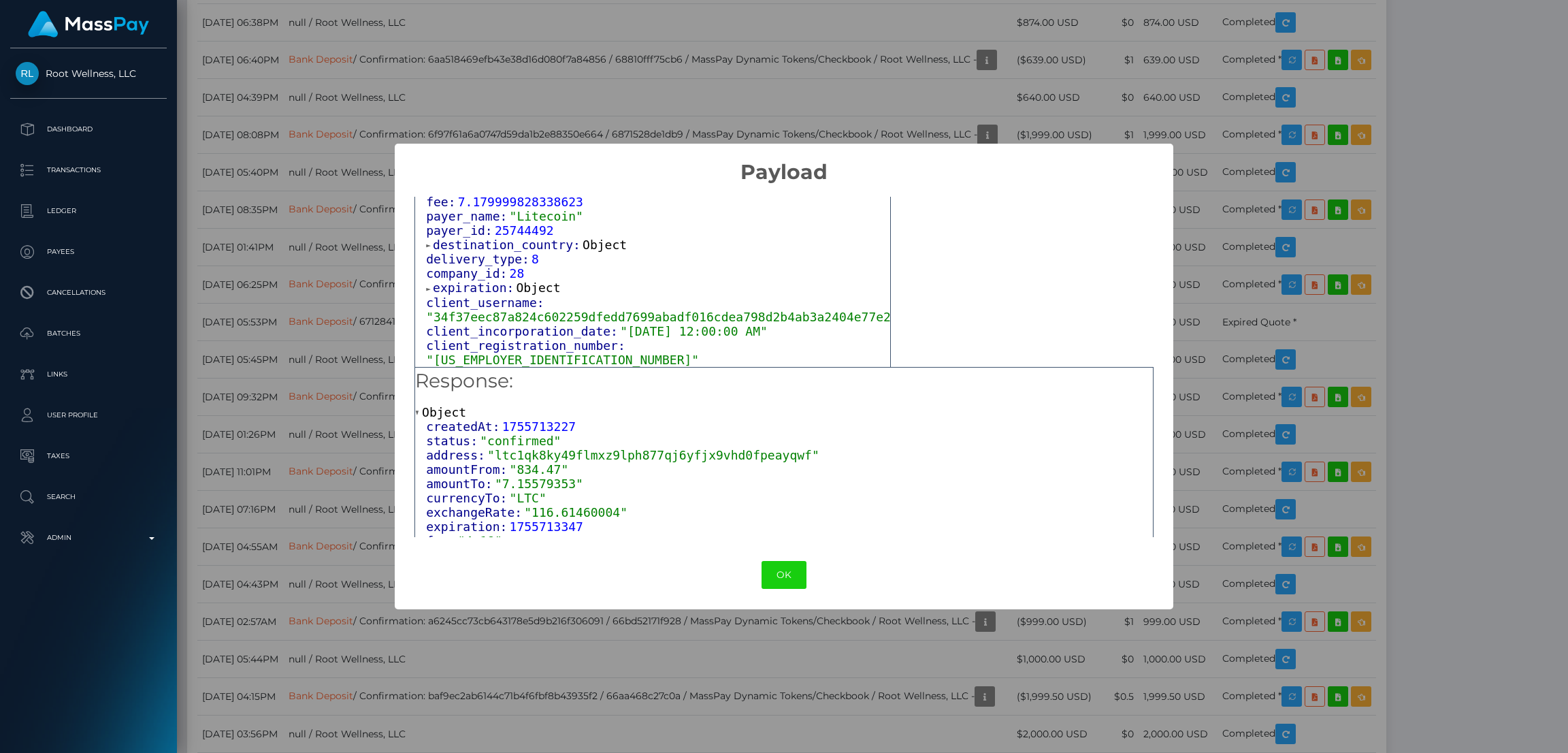
click at [586, 252] on span "Object" at bounding box center [604, 245] width 45 height 15
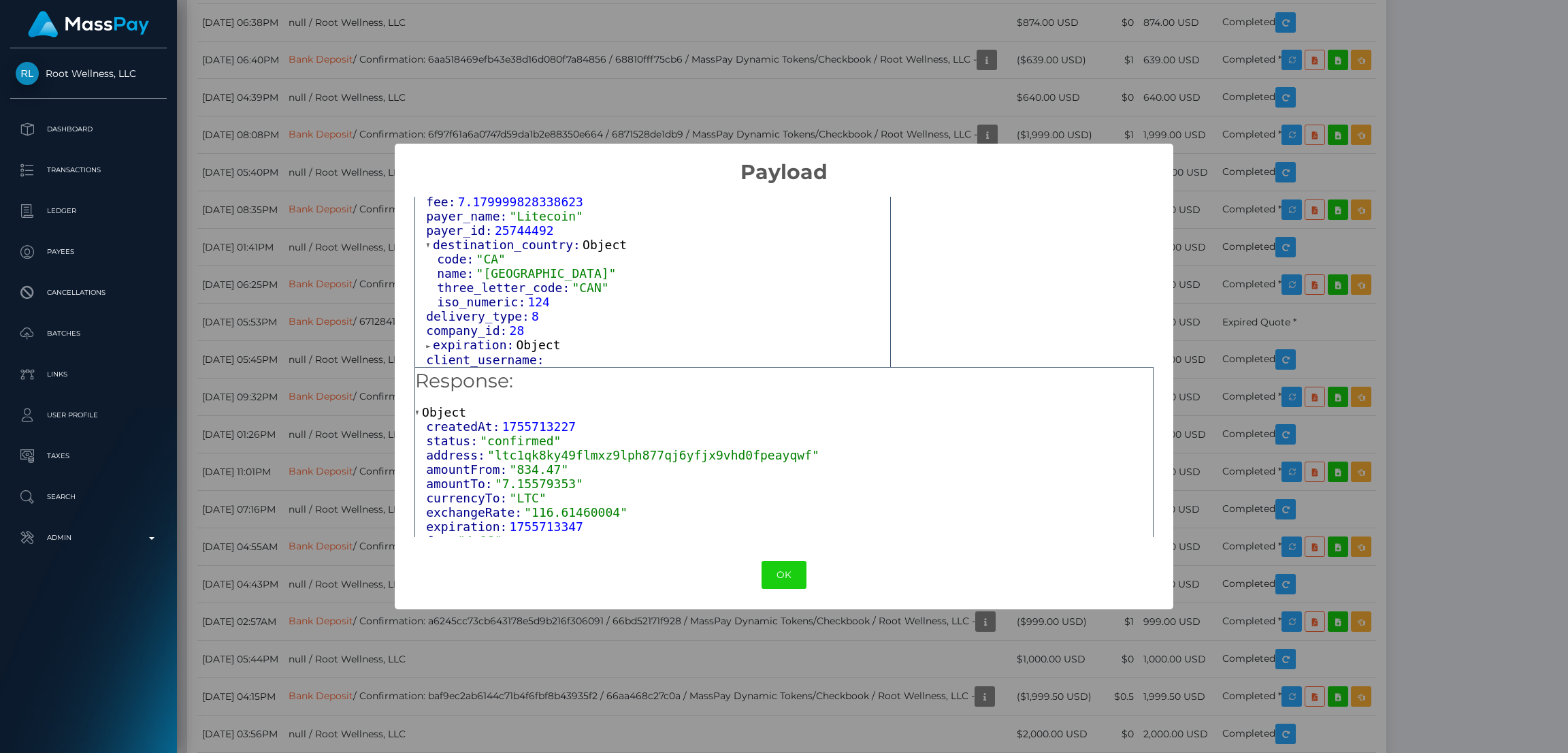
click at [586, 252] on span "Object" at bounding box center [604, 245] width 45 height 15
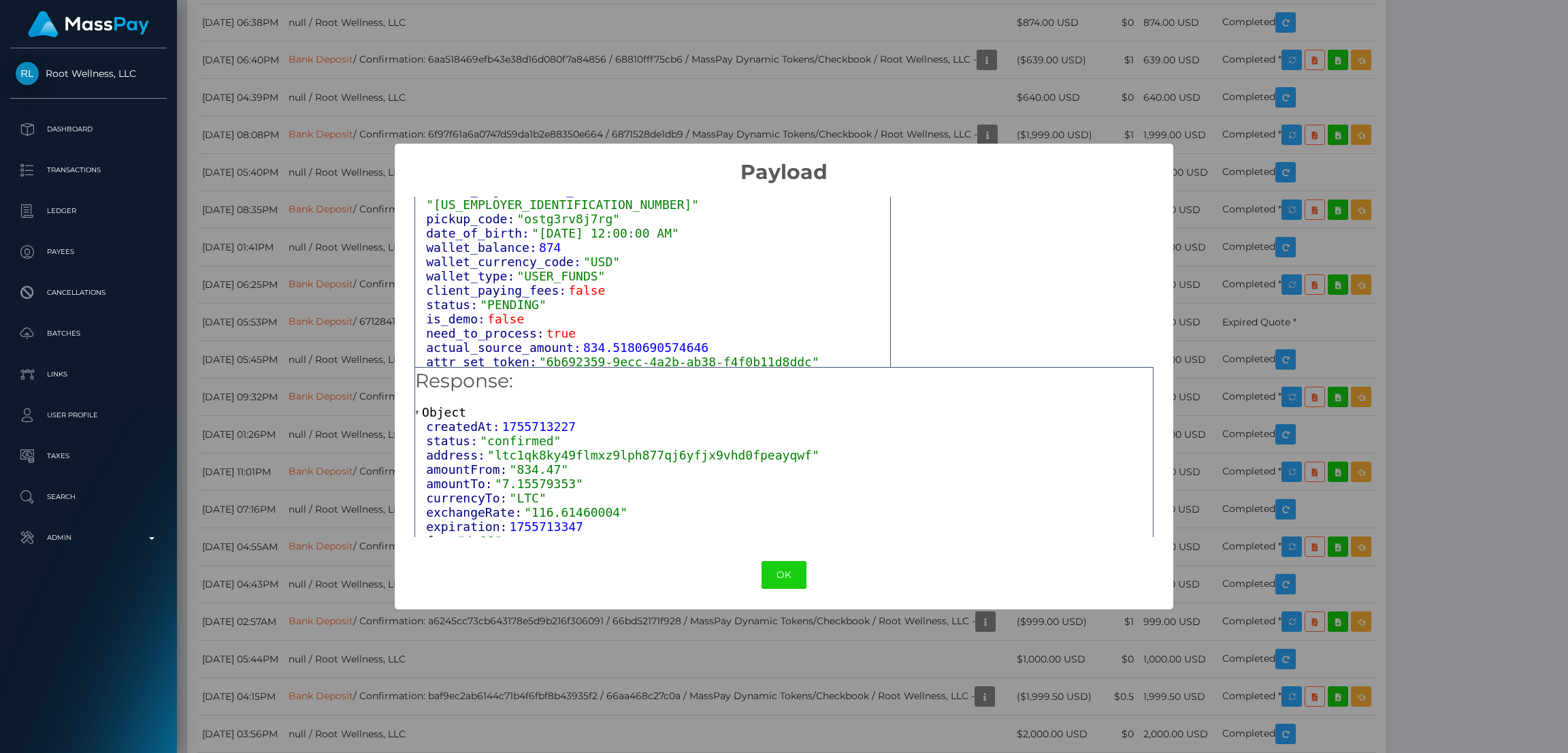
scroll to position [915, 0]
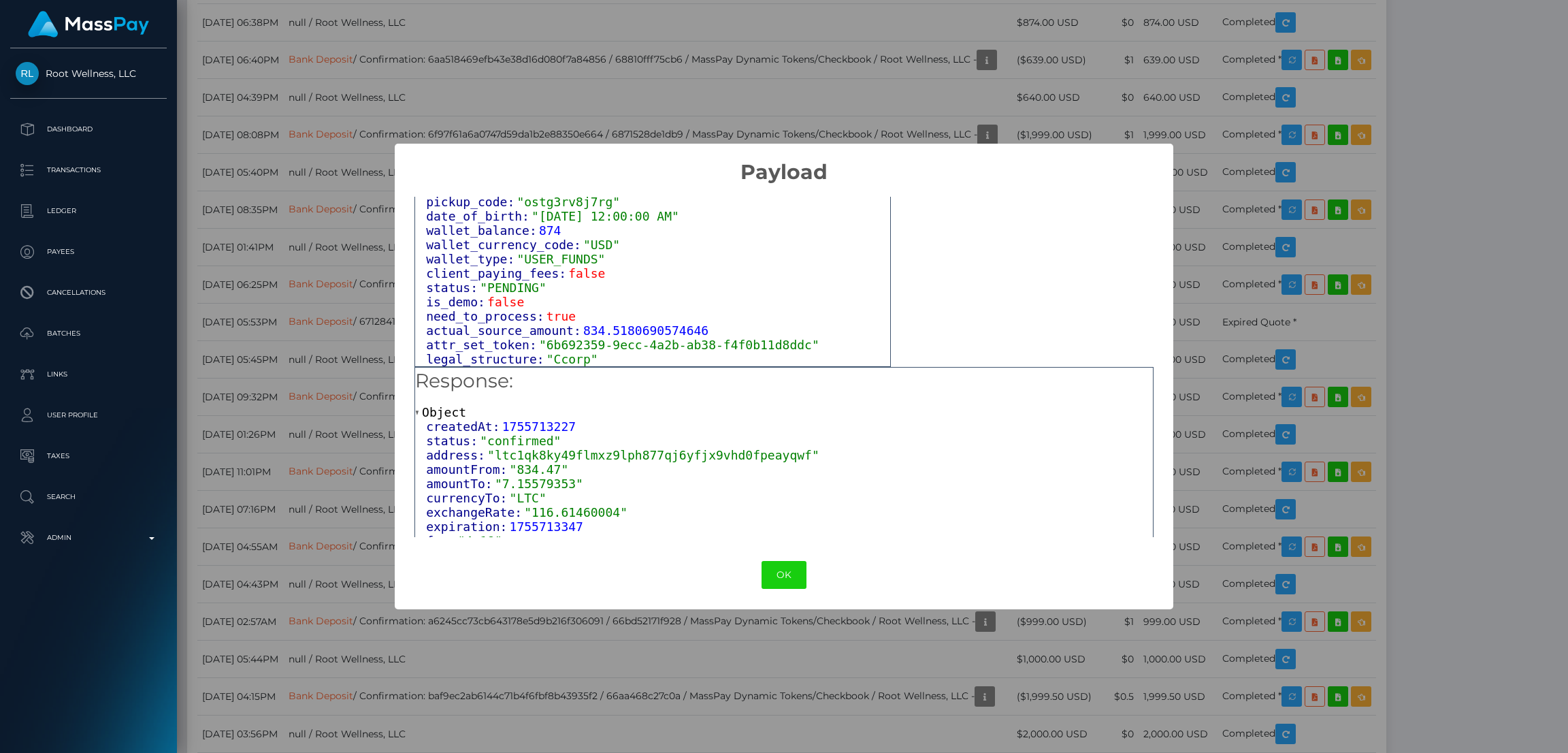
click at [1273, 416] on div "× Payload Output: Object attrs: Array [ 1 ] data_attributes: Object payer_data:…" at bounding box center [784, 376] width 1568 height 753
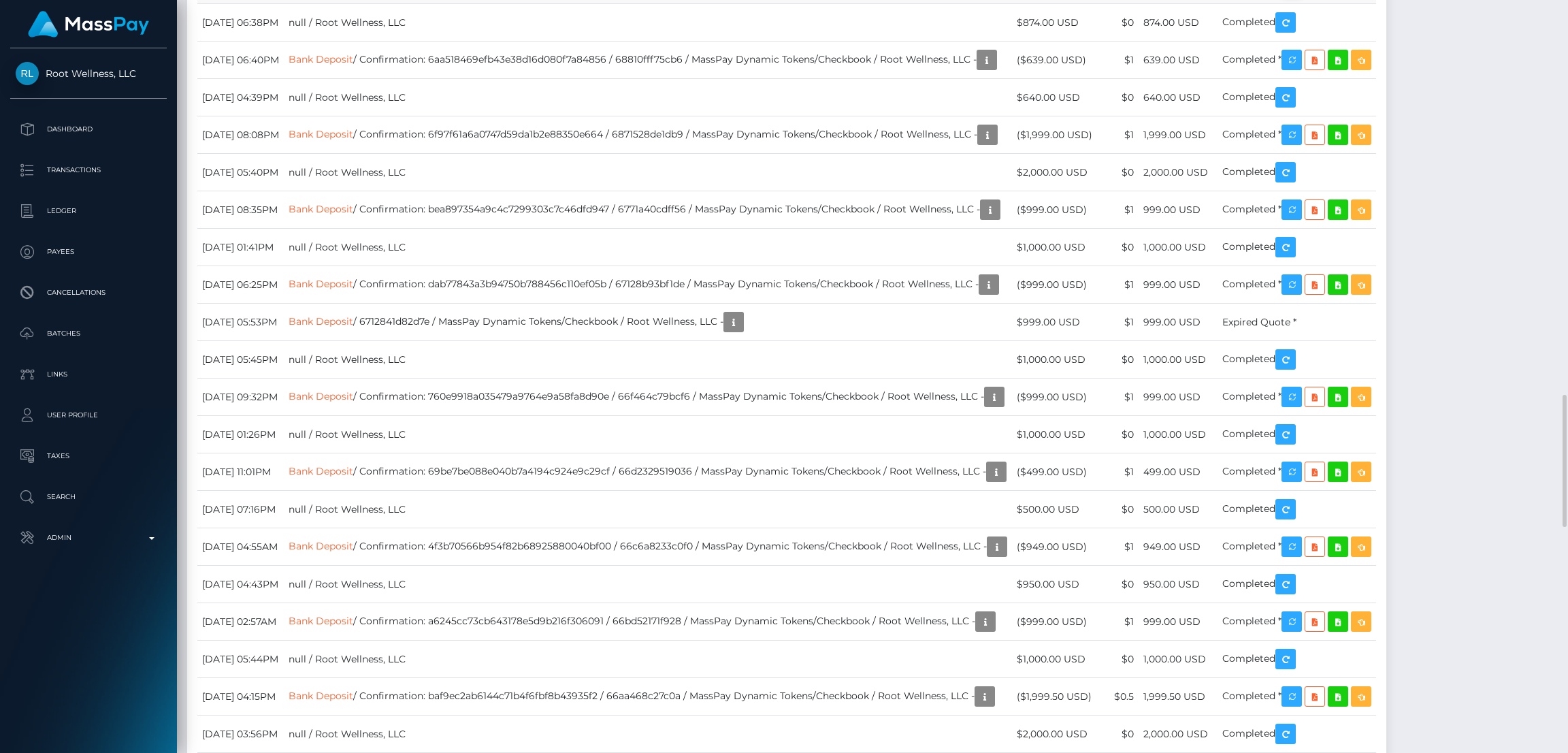
scroll to position [162, 437]
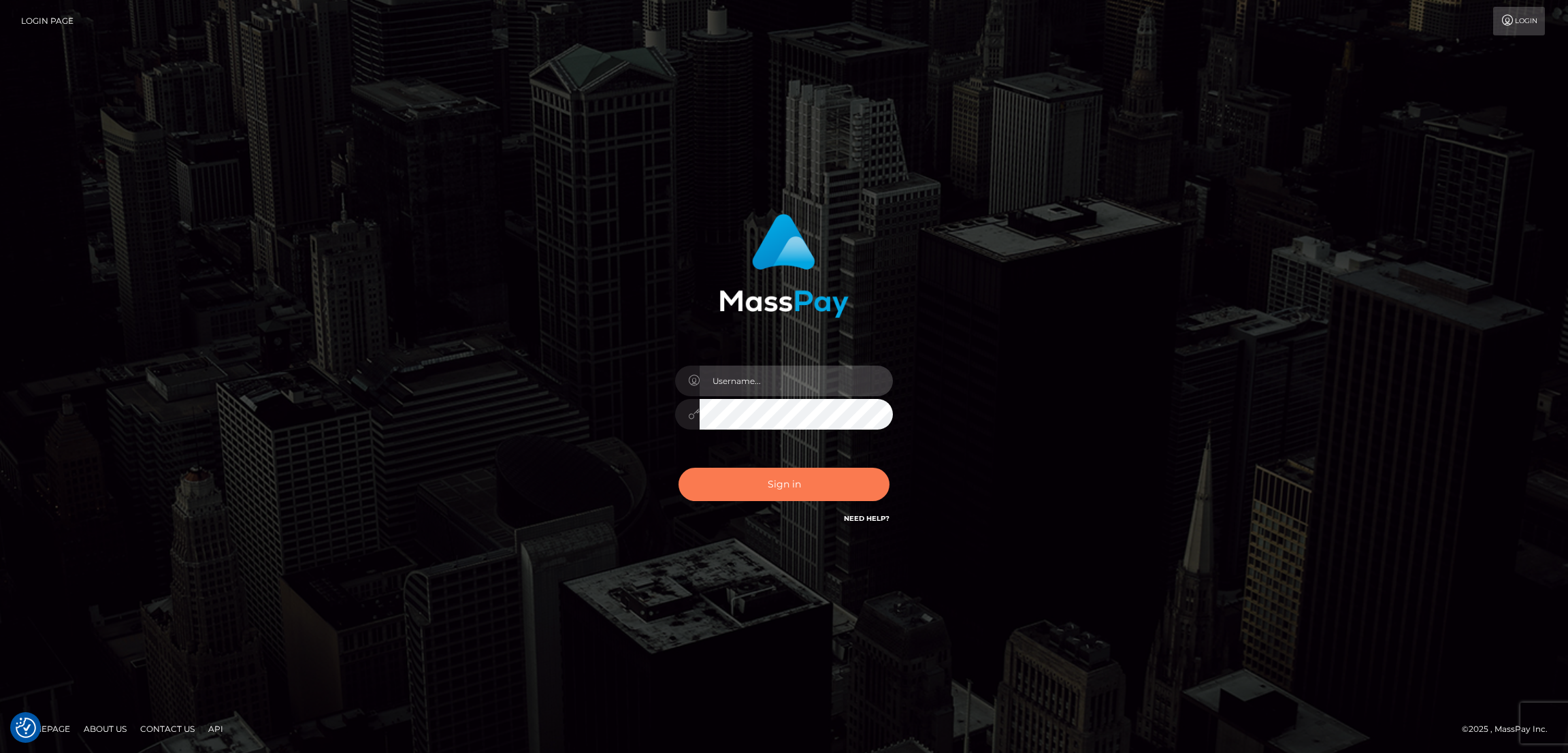
type input "[DOMAIN_NAME]"
click at [796, 480] on button "Sign in" at bounding box center [783, 484] width 211 height 34
type input "[DOMAIN_NAME]"
click at [775, 486] on button "Sign in" at bounding box center [783, 484] width 211 height 34
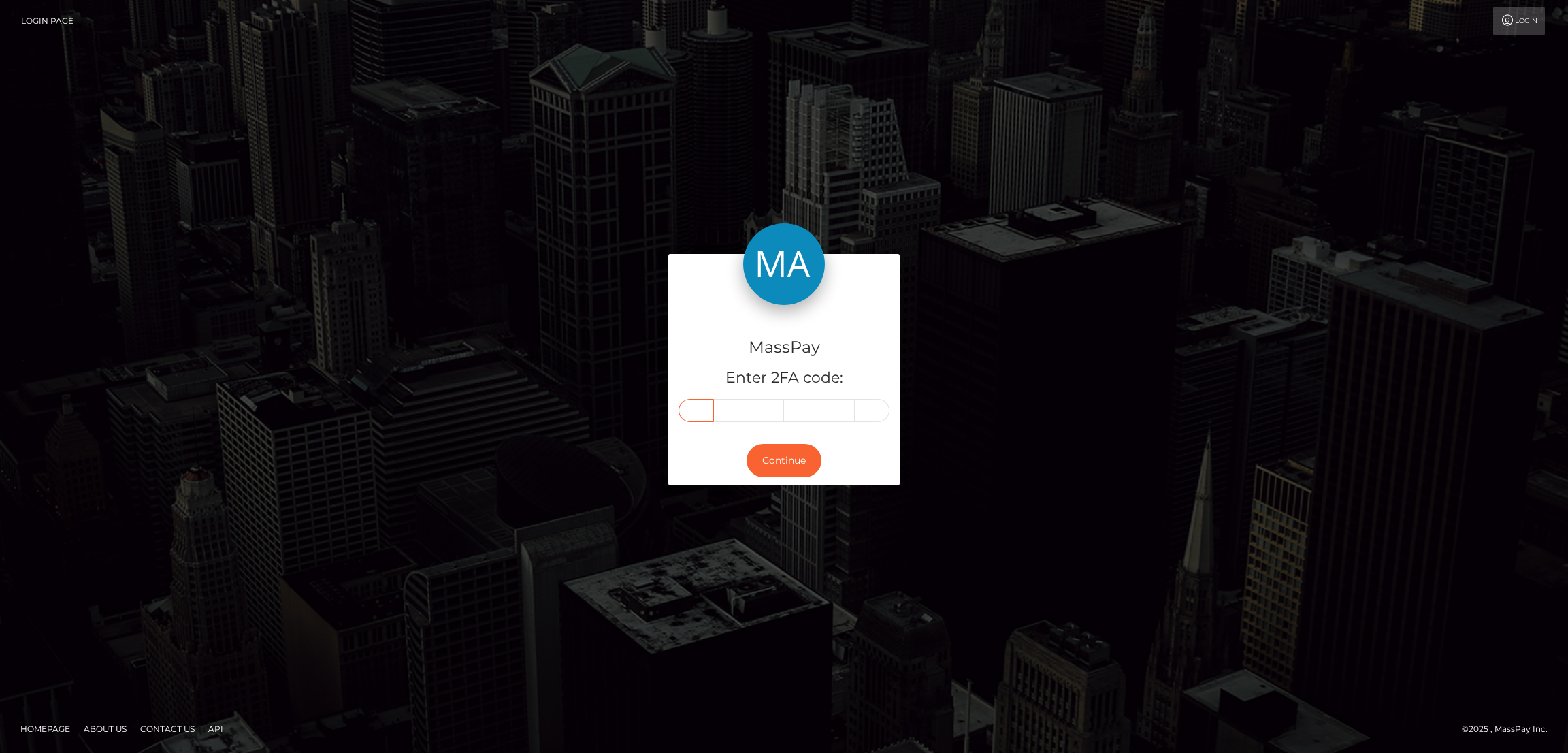
paste input "6"
type input "6"
type input "9"
type input "4"
type input "9"
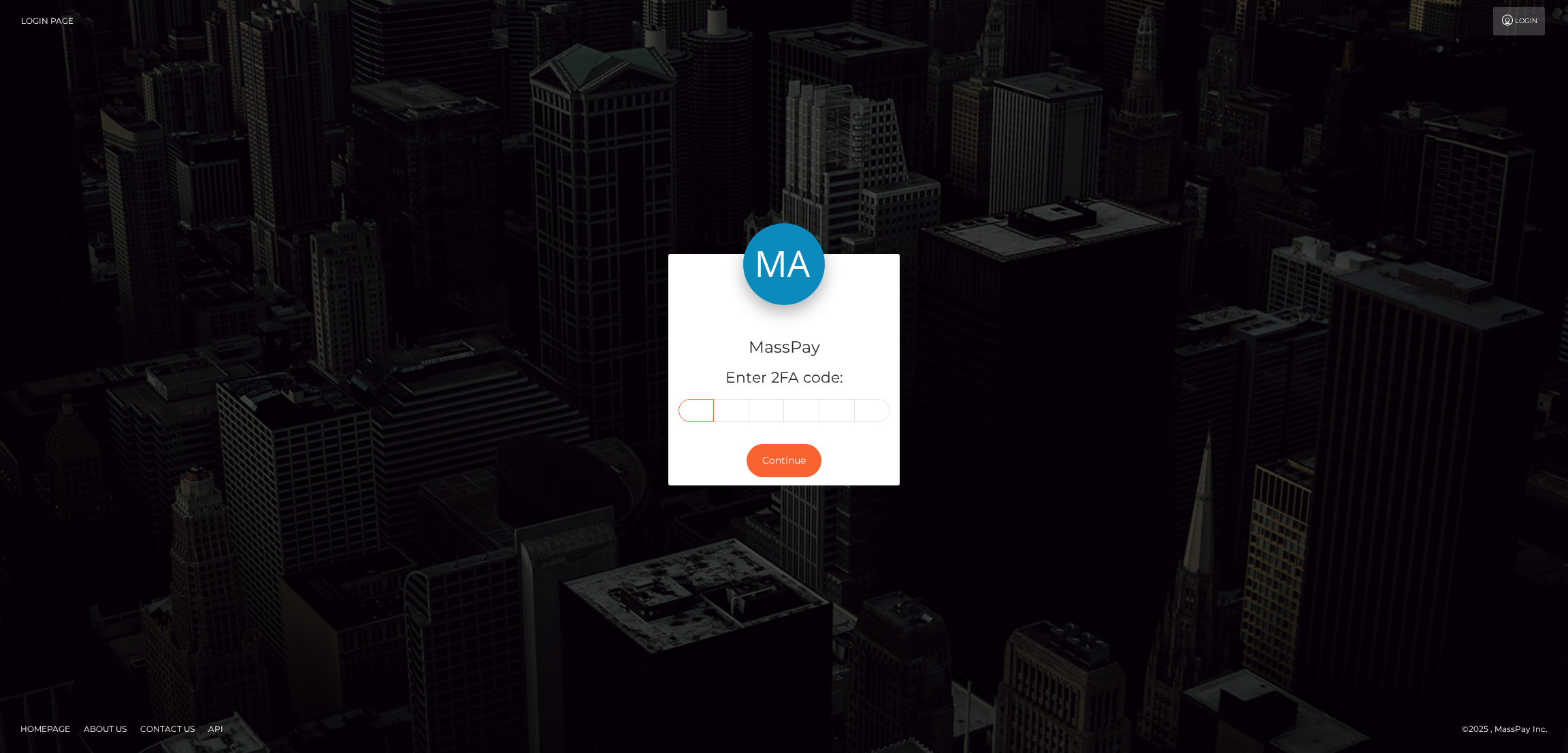
type input "4"
type input "7"
click at [789, 466] on button "Continue" at bounding box center [784, 460] width 75 height 34
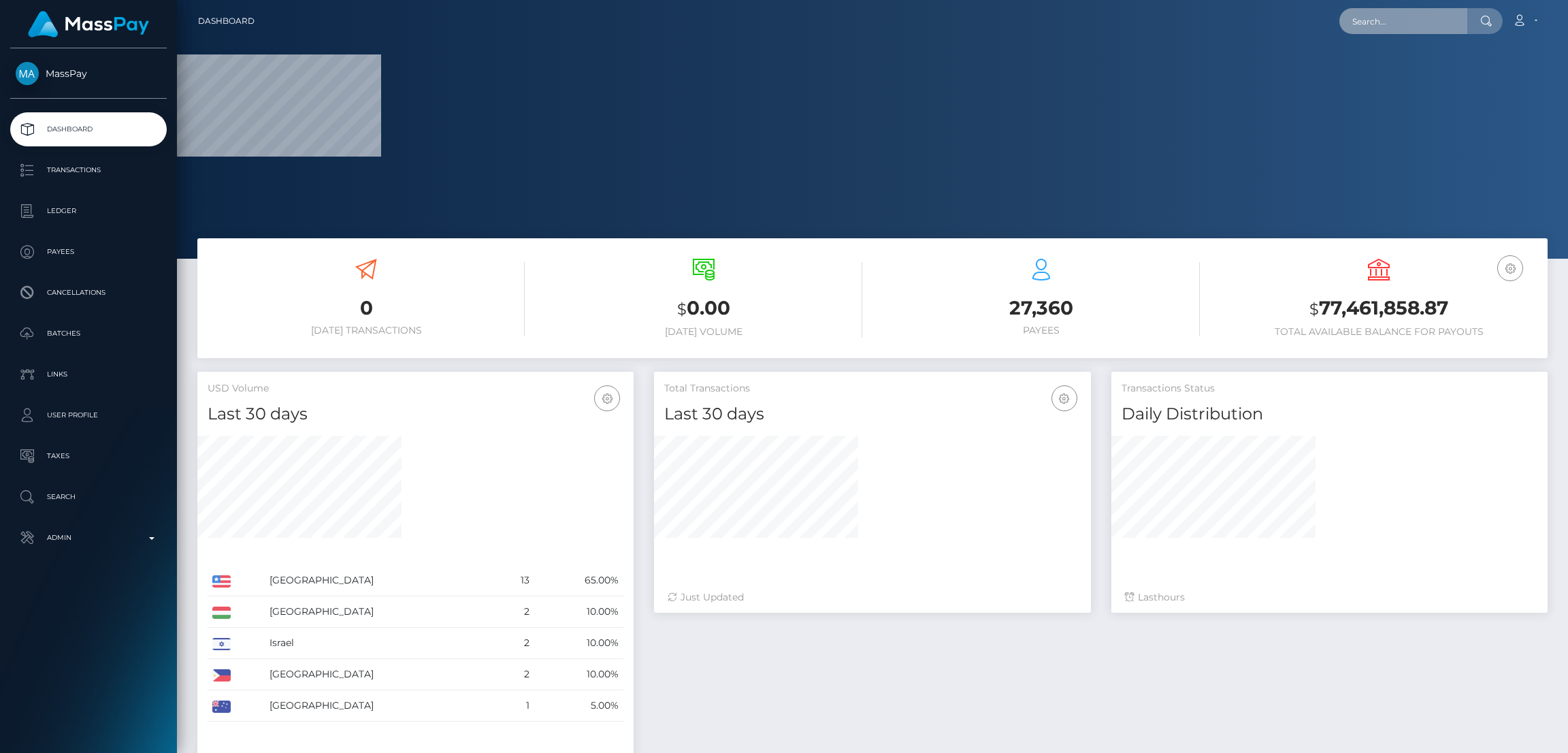
click at [1363, 12] on input "text" at bounding box center [1403, 21] width 128 height 26
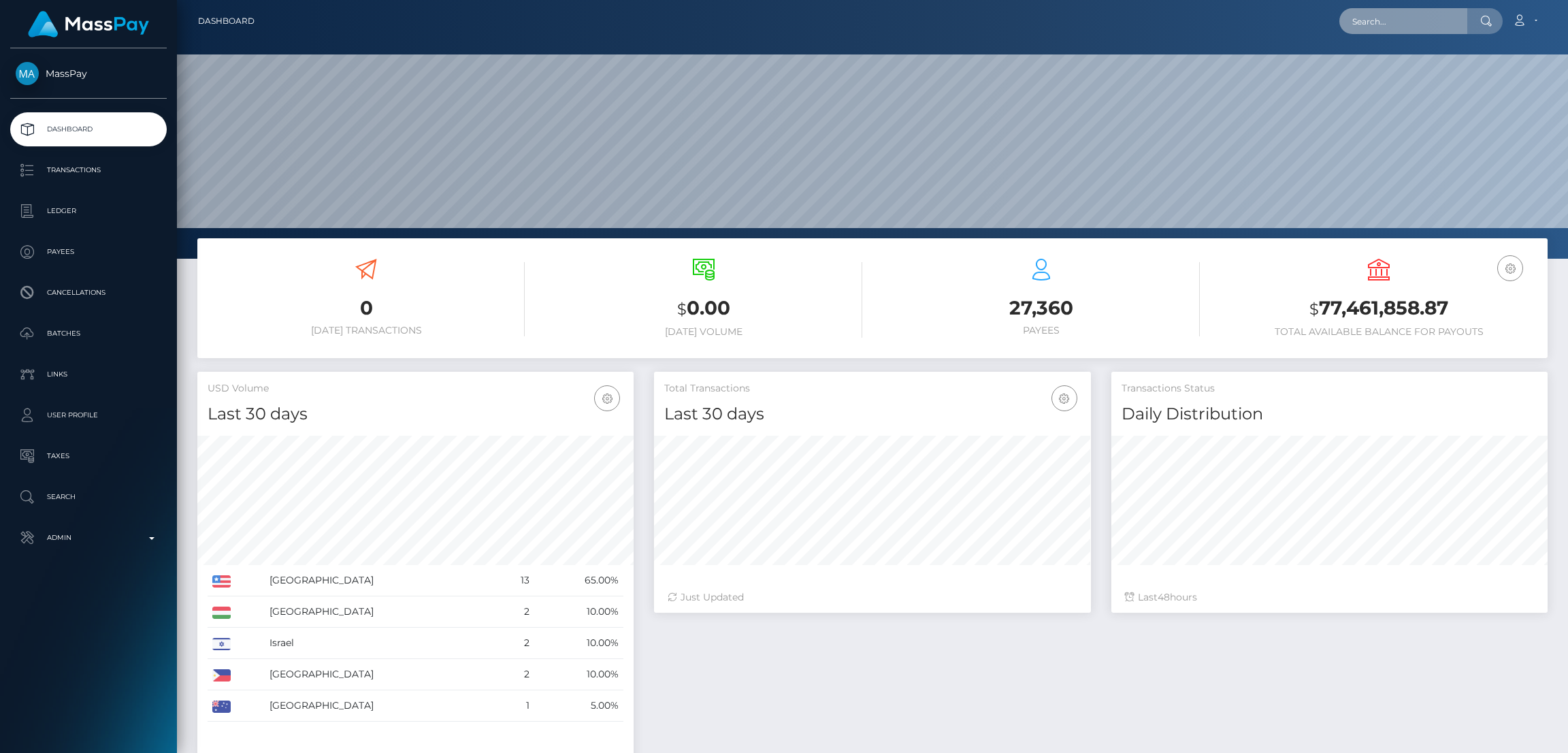
scroll to position [242, 437]
paste input "[EMAIL_ADDRESS][DOMAIN_NAME]"
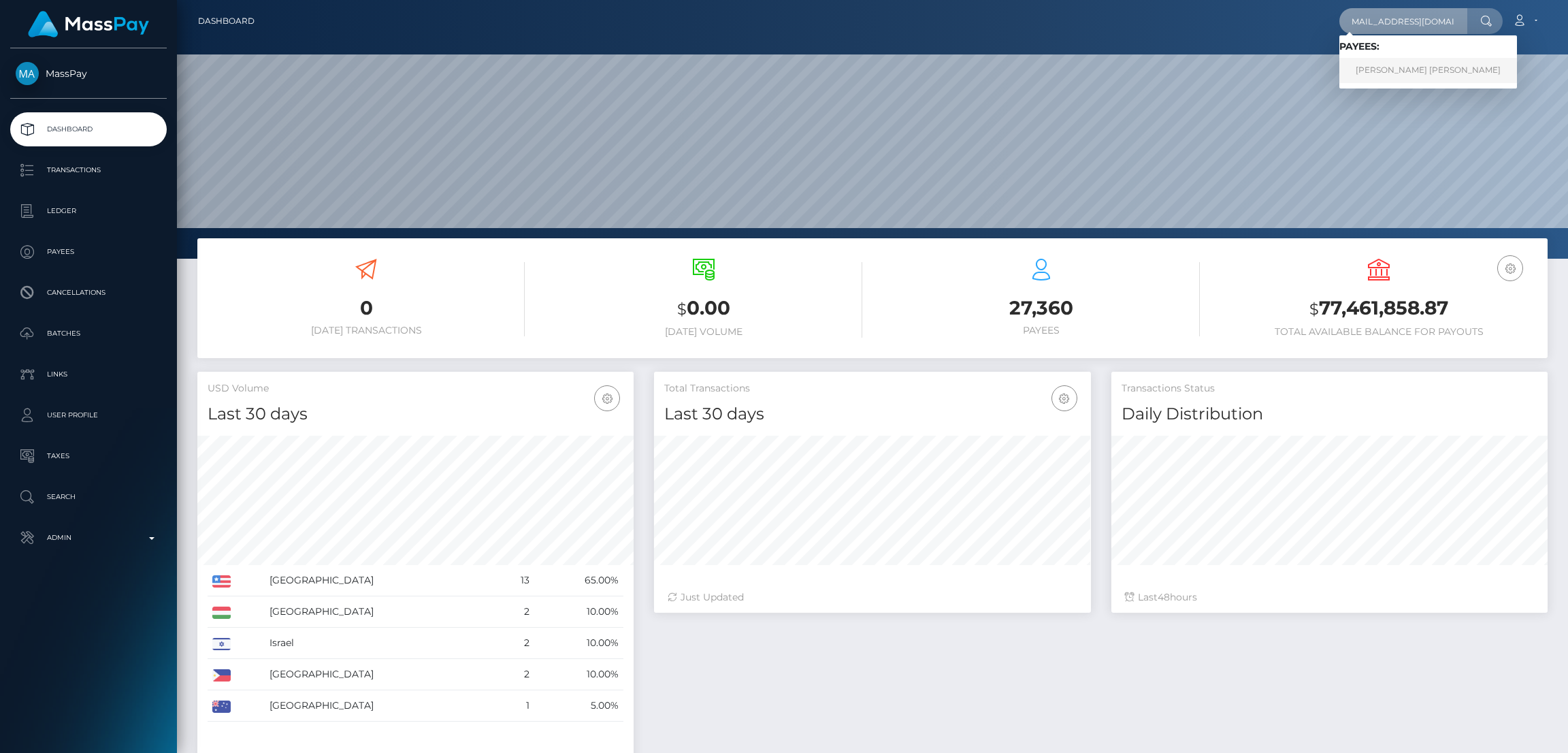
type input "[EMAIL_ADDRESS][DOMAIN_NAME]"
click at [1415, 70] on link "[PERSON_NAME] [PERSON_NAME]" at bounding box center [1428, 70] width 178 height 26
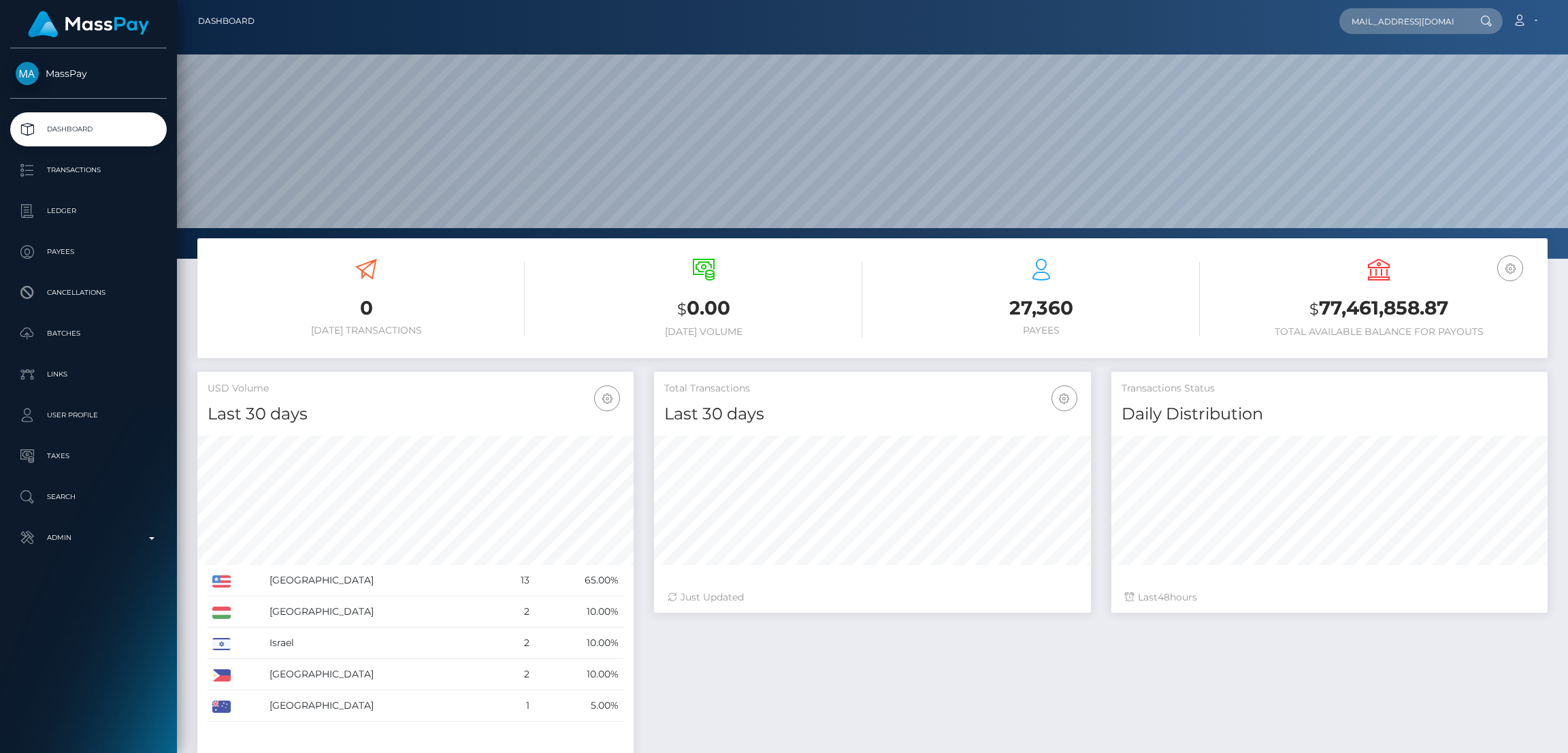
scroll to position [0, 0]
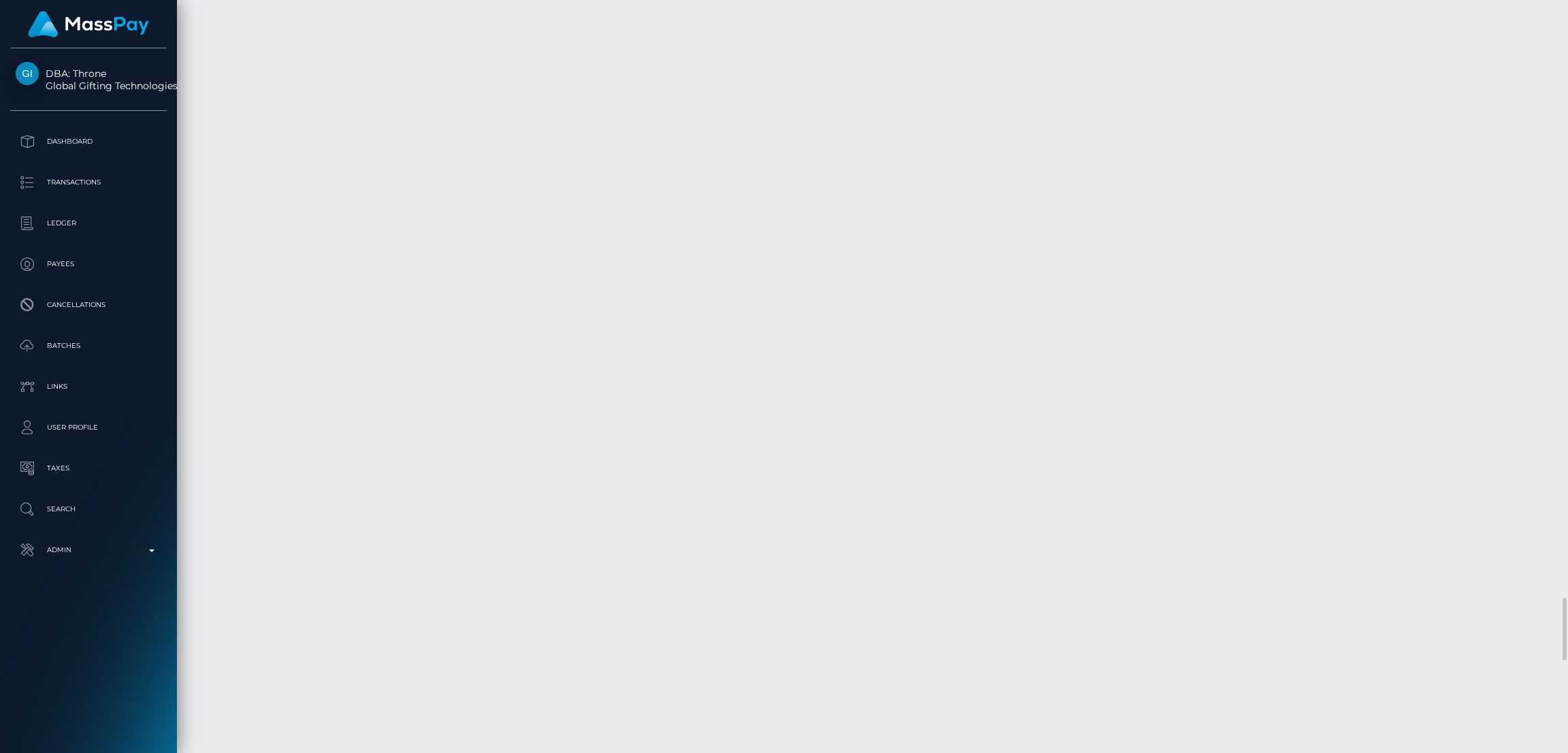
scroll to position [7554, 0]
